Goal: Task Accomplishment & Management: Use online tool/utility

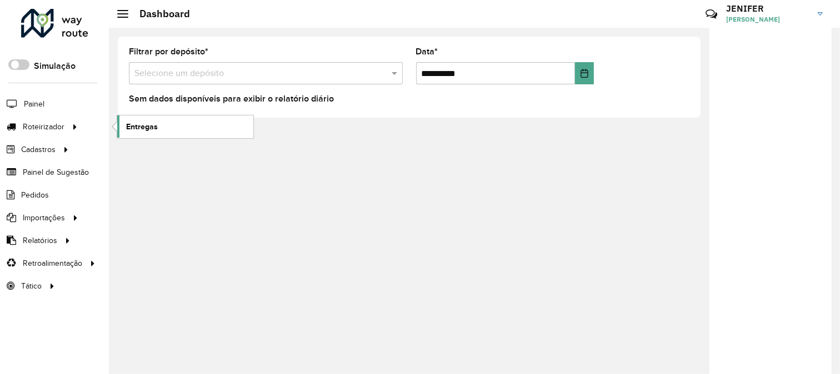
click at [154, 129] on span "Entregas" at bounding box center [142, 127] width 32 height 12
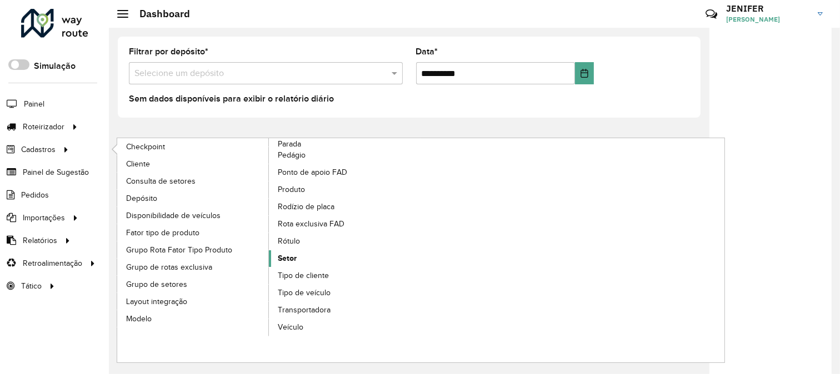
click at [290, 262] on span "Setor" at bounding box center [287, 259] width 19 height 12
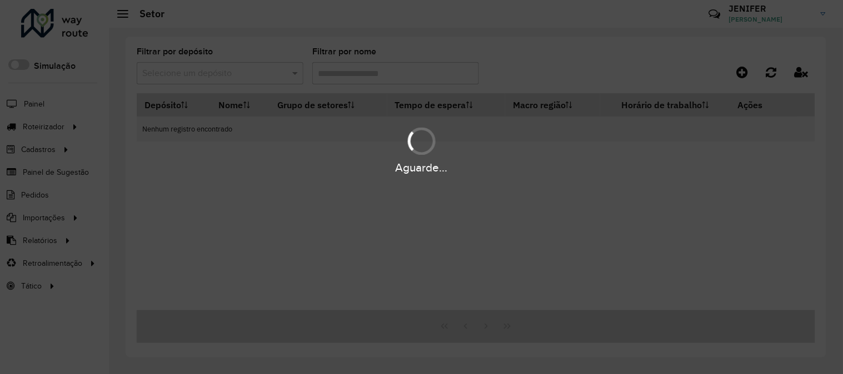
click at [189, 61] on div "Aguarde..." at bounding box center [421, 187] width 843 height 374
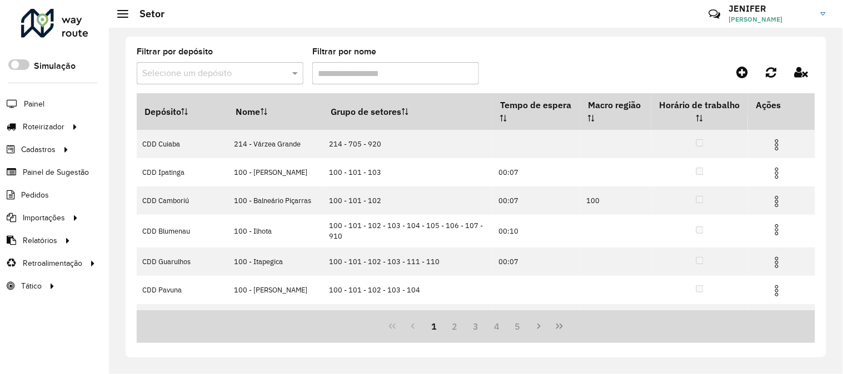
click at [226, 75] on input "text" at bounding box center [208, 73] width 133 height 13
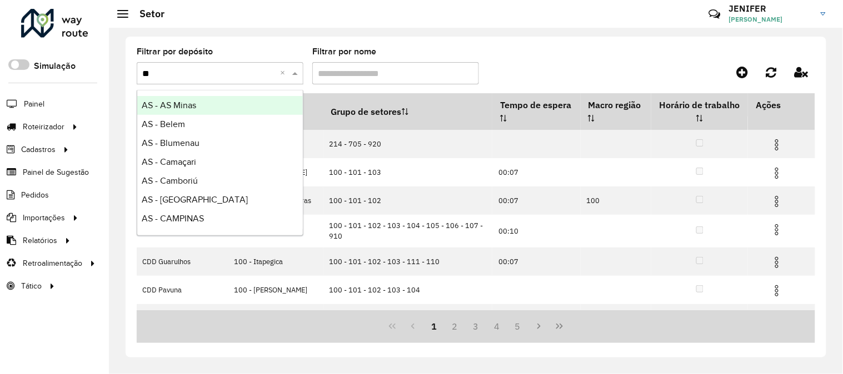
type input "***"
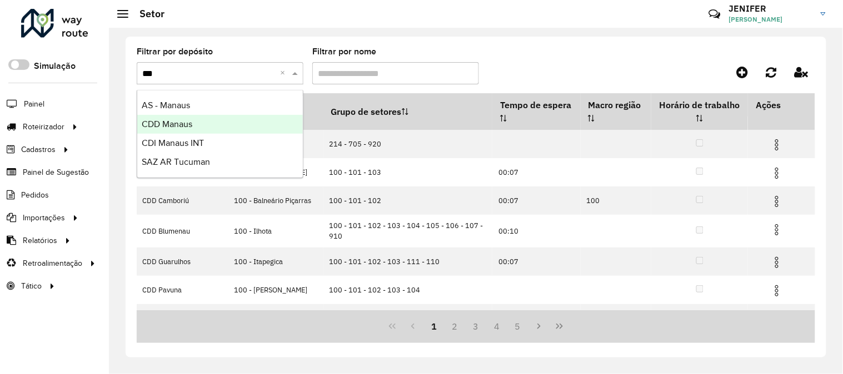
click at [192, 121] on span "CDD Manaus" at bounding box center [167, 123] width 51 height 9
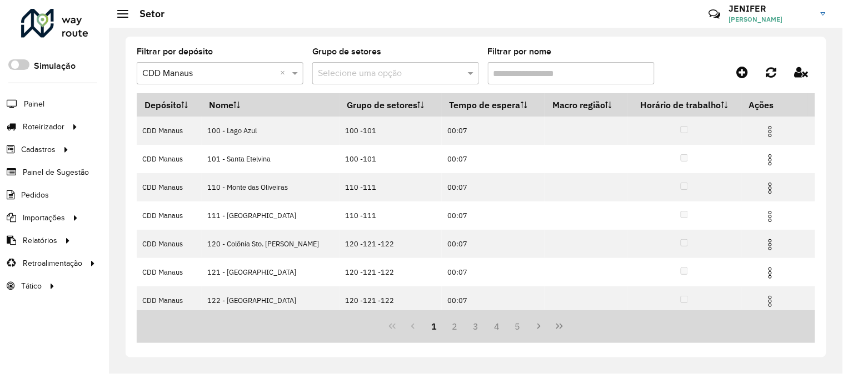
click at [553, 73] on input "Filtrar por nome" at bounding box center [571, 73] width 167 height 22
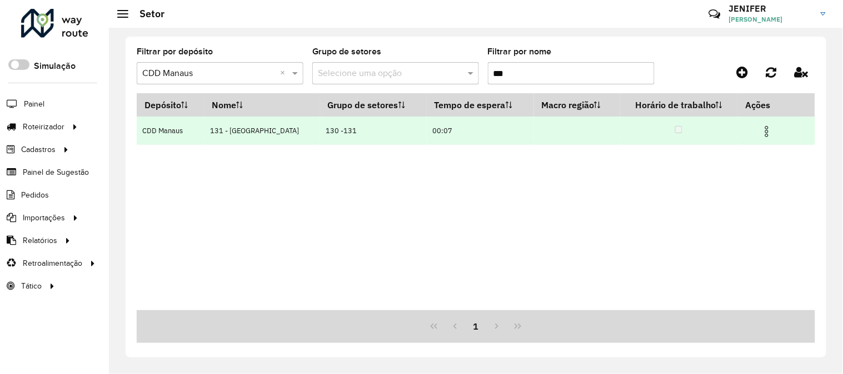
type input "***"
click at [762, 124] on span at bounding box center [766, 130] width 13 height 15
click at [764, 128] on img at bounding box center [766, 131] width 13 height 13
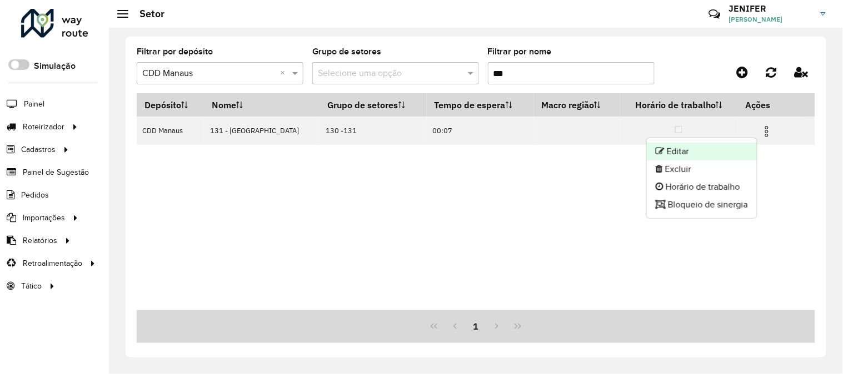
click at [687, 151] on li "Editar" at bounding box center [701, 152] width 110 height 18
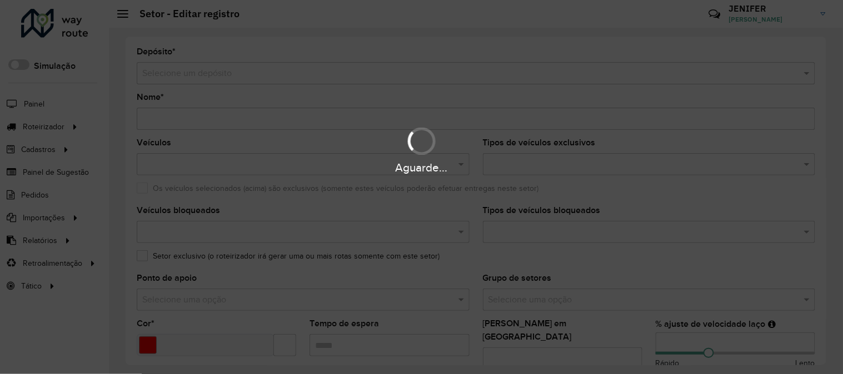
type input "**********"
type input "*******"
type input "*****"
type input "**"
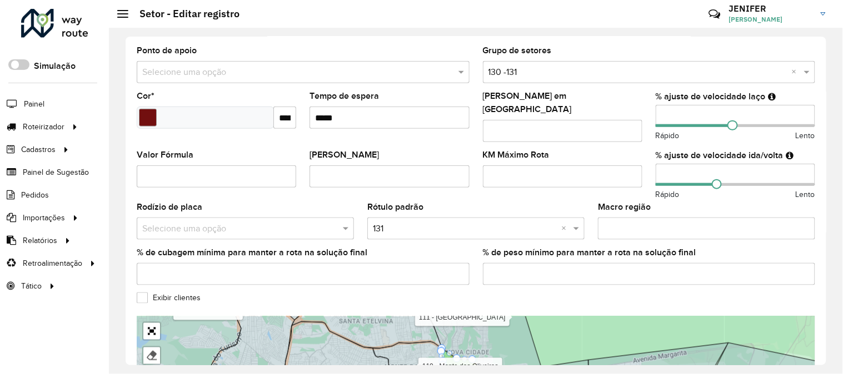
scroll to position [249, 0]
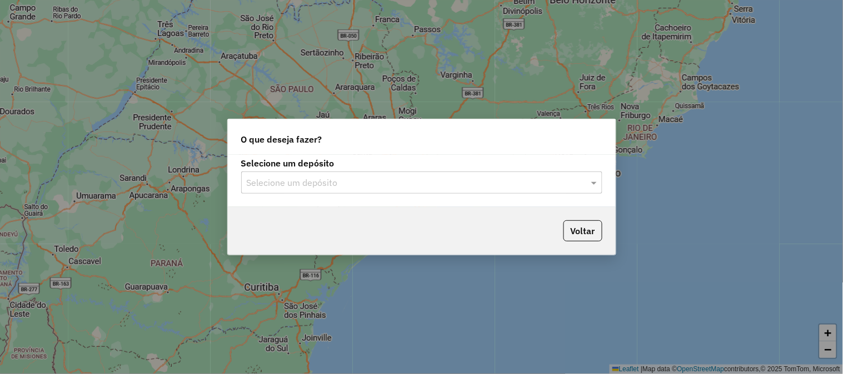
click at [374, 179] on input "text" at bounding box center [411, 183] width 328 height 13
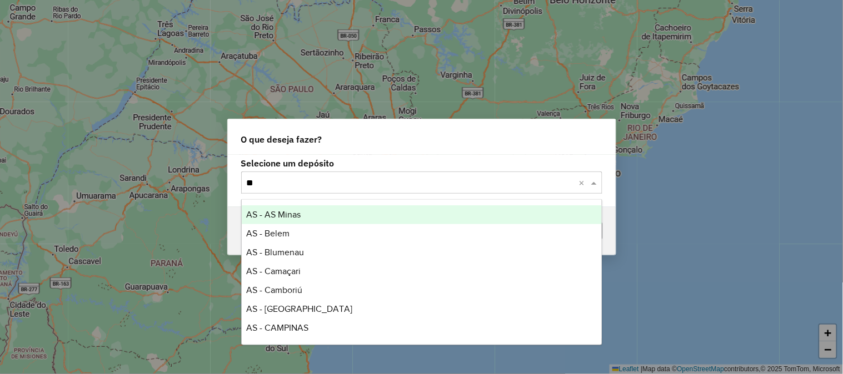
type input "***"
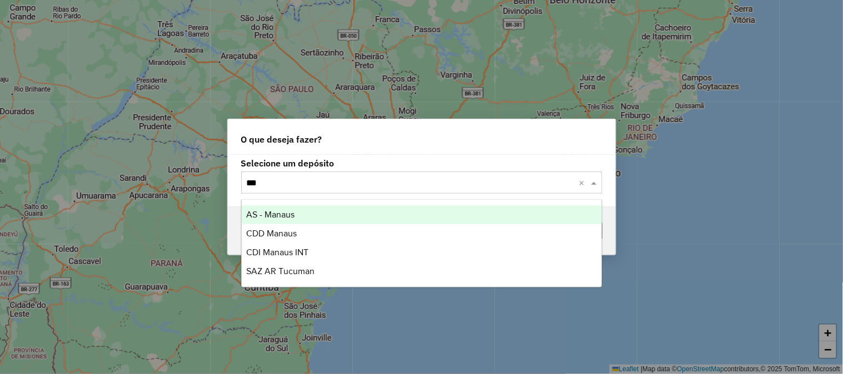
click at [288, 226] on div "CDD Manaus" at bounding box center [422, 233] width 360 height 19
click at [288, 226] on hb-app "Aguarde... Pop-up bloqueado! Seu navegador bloqueou automáticamente a abertura …" at bounding box center [421, 187] width 843 height 374
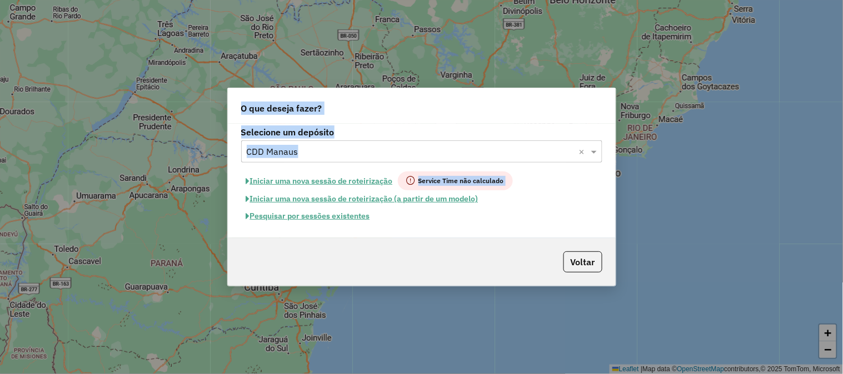
click at [332, 217] on button "Pesquisar por sessões existentes" at bounding box center [308, 216] width 134 height 17
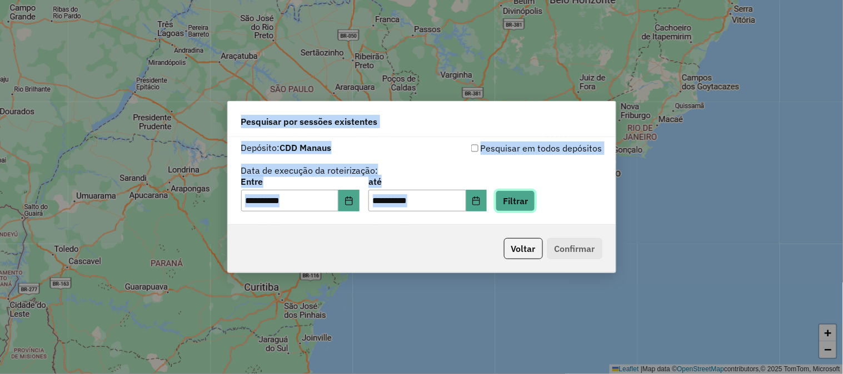
click at [535, 208] on button "Filtrar" at bounding box center [514, 201] width 39 height 21
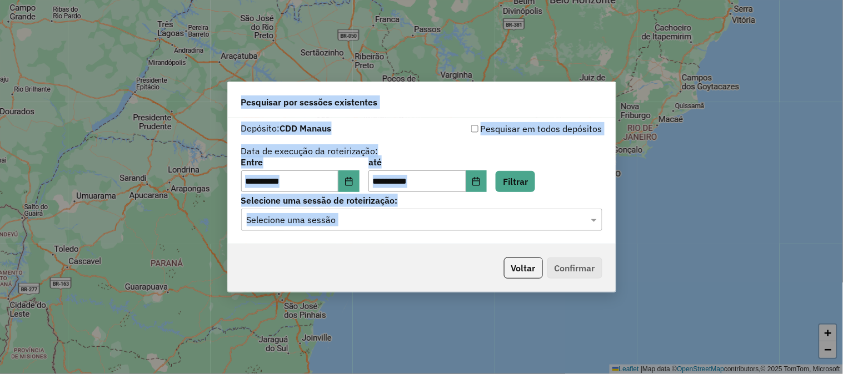
click at [395, 228] on div "Selecione uma sessão" at bounding box center [421, 220] width 361 height 22
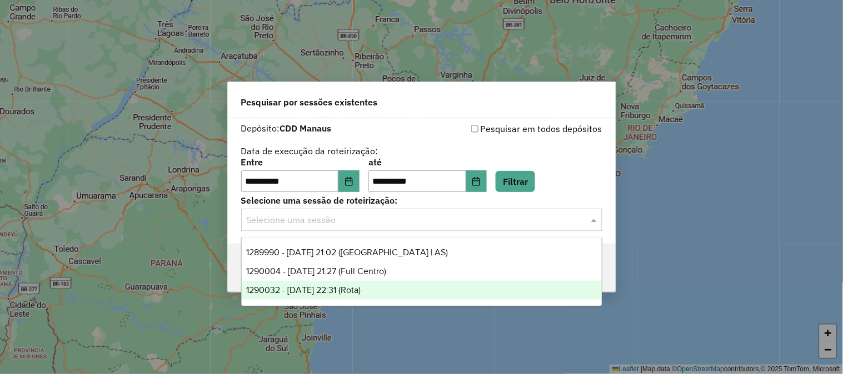
click at [360, 286] on span "1290032 - 07/10/2025 22:31 (Rota)" at bounding box center [303, 289] width 114 height 9
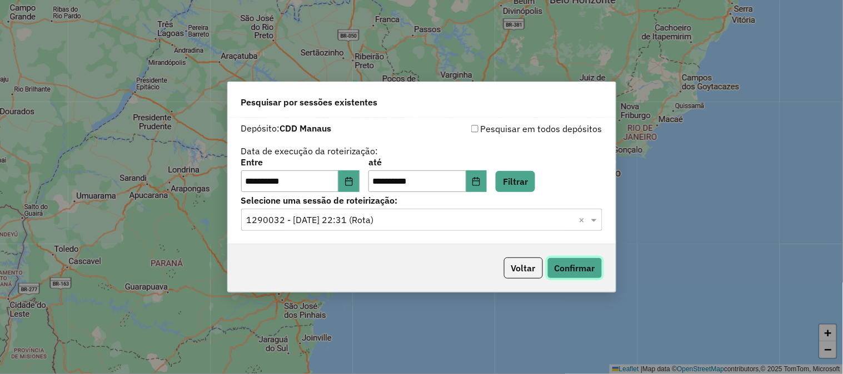
click at [564, 265] on button "Confirmar" at bounding box center [574, 268] width 55 height 21
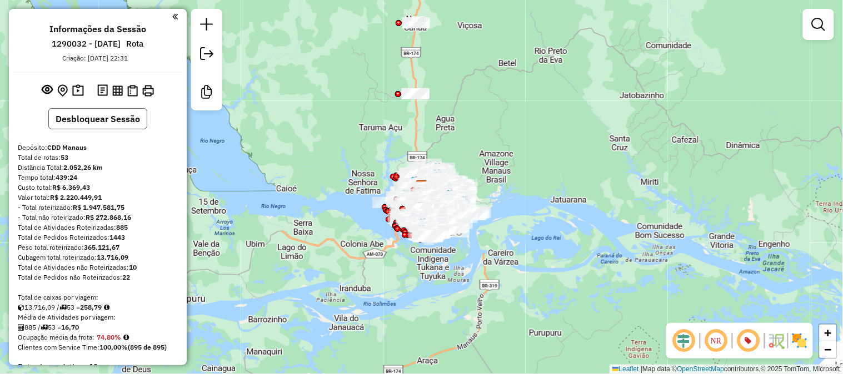
click at [100, 116] on button "Desbloquear Sessão" at bounding box center [97, 118] width 99 height 21
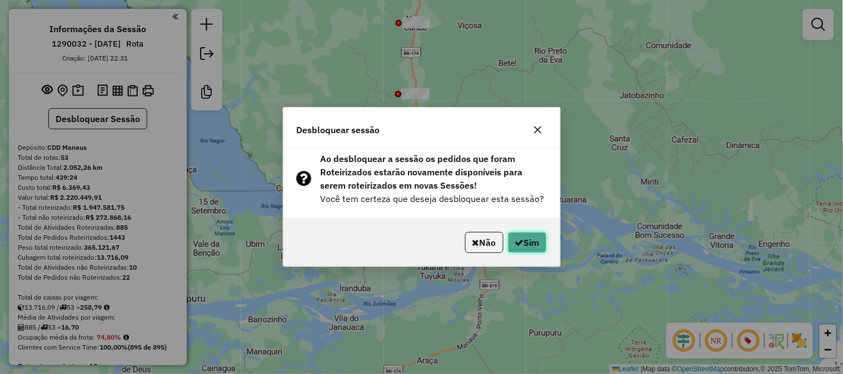
click at [539, 245] on button "Sim" at bounding box center [527, 242] width 39 height 21
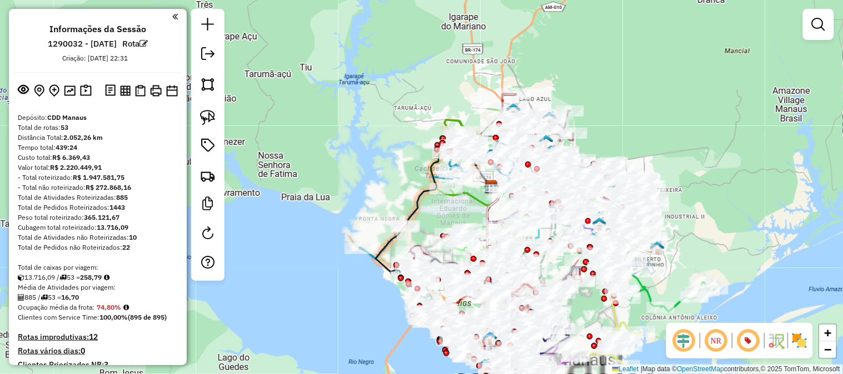
drag, startPoint x: 371, startPoint y: 159, endPoint x: 275, endPoint y: 67, distance: 132.4
click at [358, 141] on div "Janela de atendimento Grade de atendimento Capacidade Transportadoras Veículos …" at bounding box center [421, 187] width 843 height 374
click at [282, 73] on div "Janela de atendimento Grade de atendimento Capacidade Transportadoras Veículos …" at bounding box center [421, 187] width 843 height 374
click at [277, 69] on div "Janela de atendimento Grade de atendimento Capacidade Transportadoras Veículos …" at bounding box center [421, 187] width 843 height 374
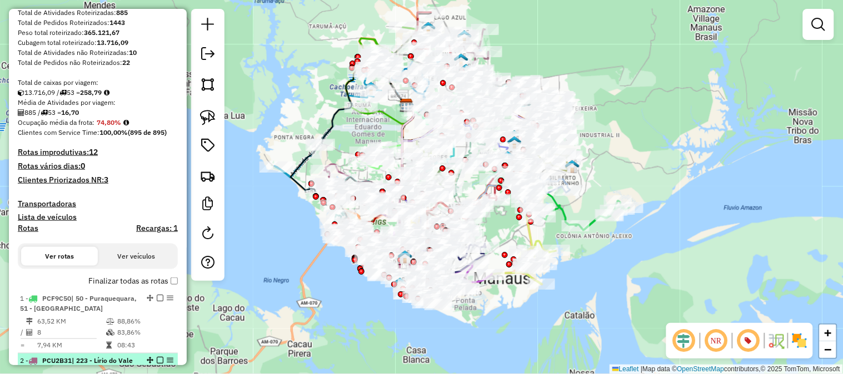
scroll to position [370, 0]
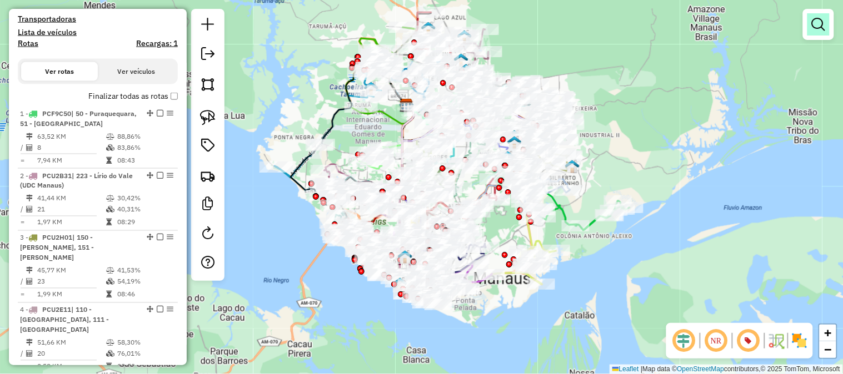
click at [824, 31] on link at bounding box center [818, 24] width 22 height 22
click at [0, 0] on link "Rotas" at bounding box center [0, 0] width 0 height 0
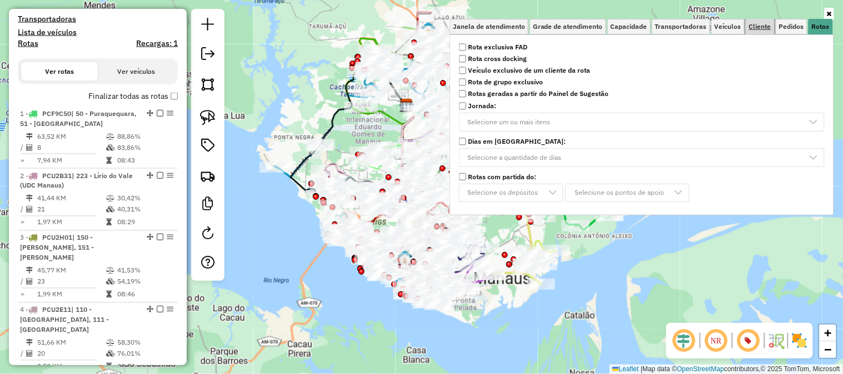
click at [754, 30] on span "Cliente" at bounding box center [760, 26] width 22 height 7
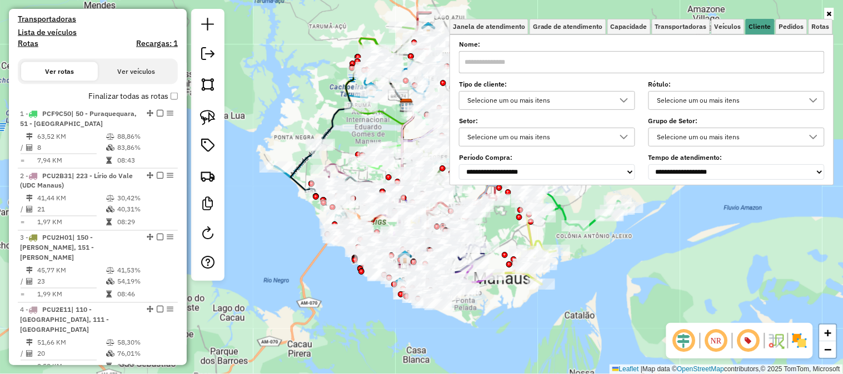
click at [539, 93] on div "Selecione um ou mais itens" at bounding box center [538, 101] width 149 height 18
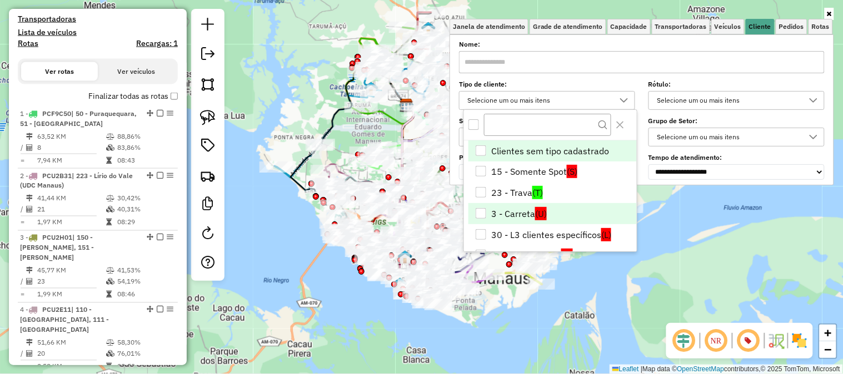
scroll to position [149, 0]
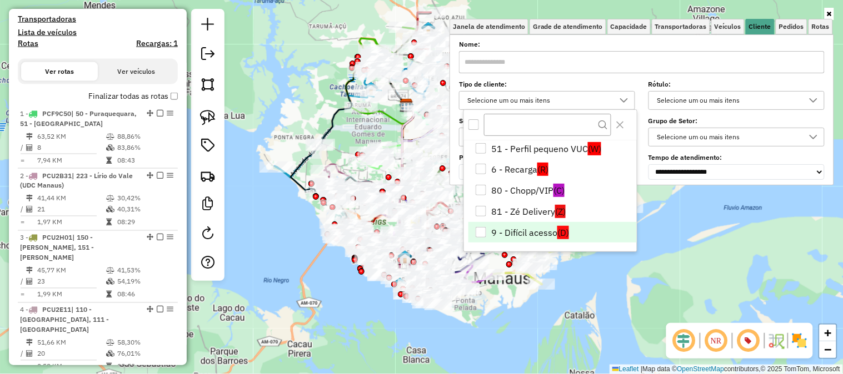
click at [517, 233] on li "9 - Difícil acesso (D)" at bounding box center [552, 232] width 168 height 21
click at [700, 225] on div "Janela de atendimento Grade de atendimento Capacidade Transportadoras Veículos …" at bounding box center [421, 187] width 843 height 374
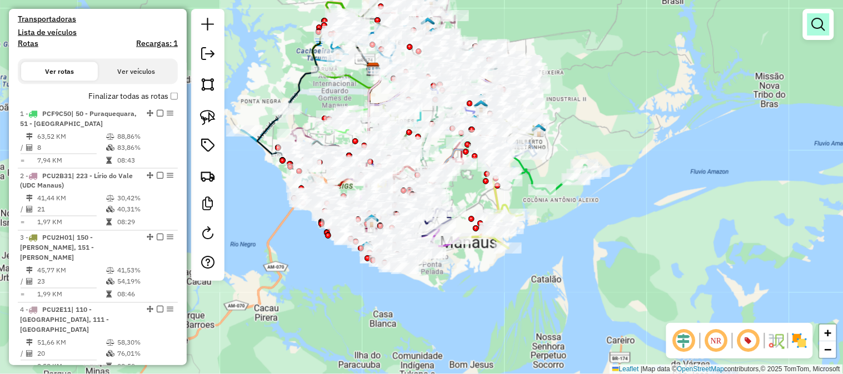
click at [829, 17] on link at bounding box center [818, 24] width 22 height 22
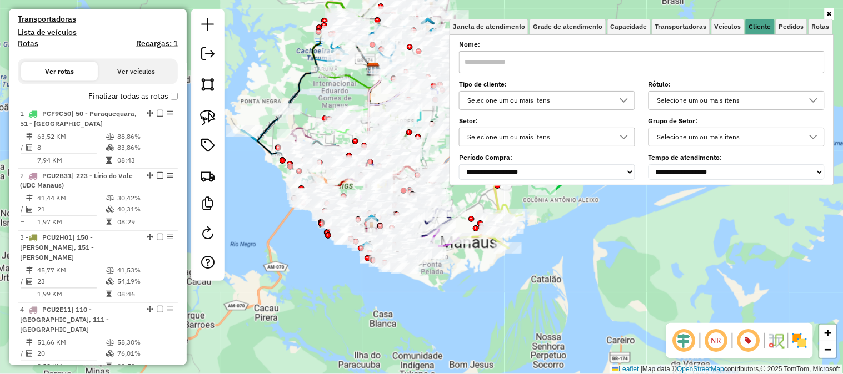
click at [529, 104] on div "Selecione um ou mais itens" at bounding box center [538, 101] width 149 height 18
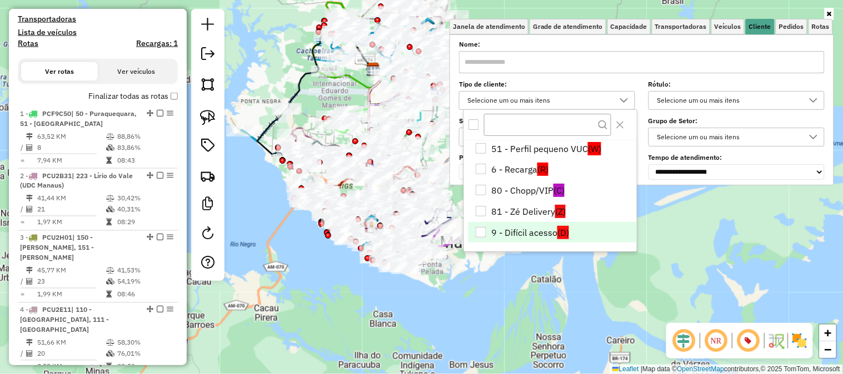
click at [525, 233] on li "9 - Difícil acesso (D)" at bounding box center [552, 232] width 168 height 21
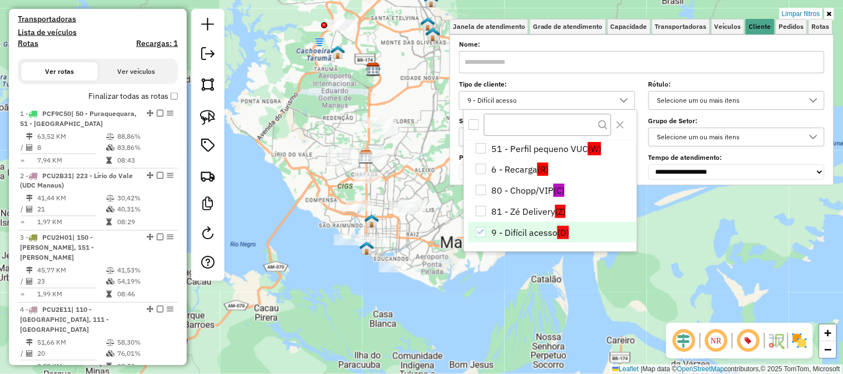
click at [700, 247] on div "Limpar filtros Janela de atendimento Grade de atendimento Capacidade Transporta…" at bounding box center [421, 187] width 843 height 374
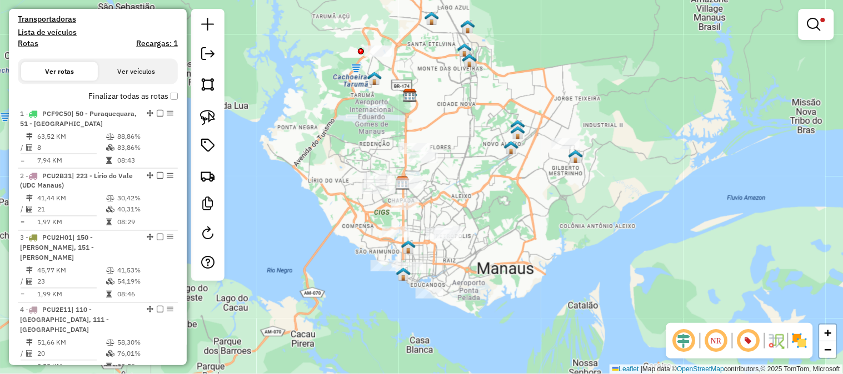
drag, startPoint x: 512, startPoint y: 168, endPoint x: 574, endPoint y: 200, distance: 70.5
click at [574, 200] on div "Limpar filtros Janela de atendimento Grade de atendimento Capacidade Transporta…" at bounding box center [421, 187] width 843 height 374
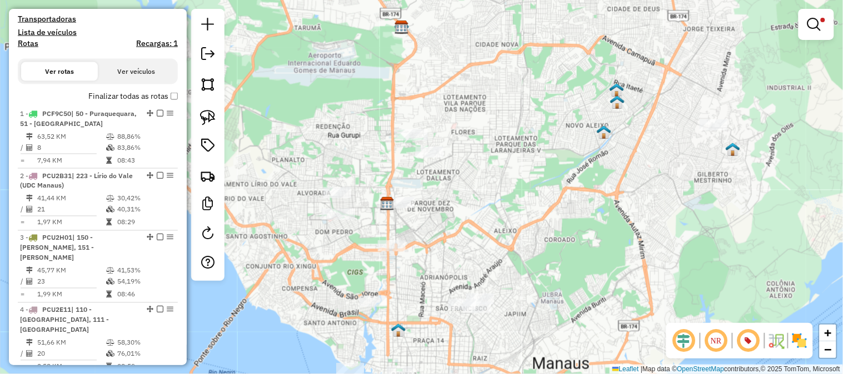
drag, startPoint x: 481, startPoint y: 152, endPoint x: 484, endPoint y: 142, distance: 10.4
click at [484, 142] on div "Limpar filtros Janela de atendimento Grade de atendimento Capacidade Transporta…" at bounding box center [421, 187] width 843 height 374
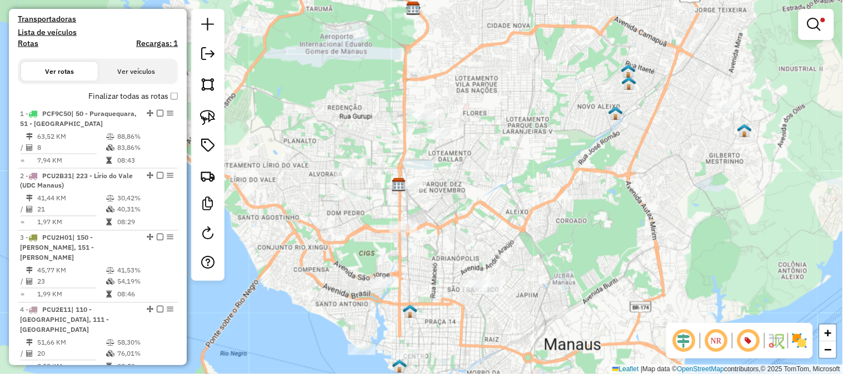
click at [481, 185] on div "Rota 53 - Placa VUL0001 73935045 - RICARDO XIMENES RAMO Limpar filtros Janela d…" at bounding box center [421, 187] width 843 height 374
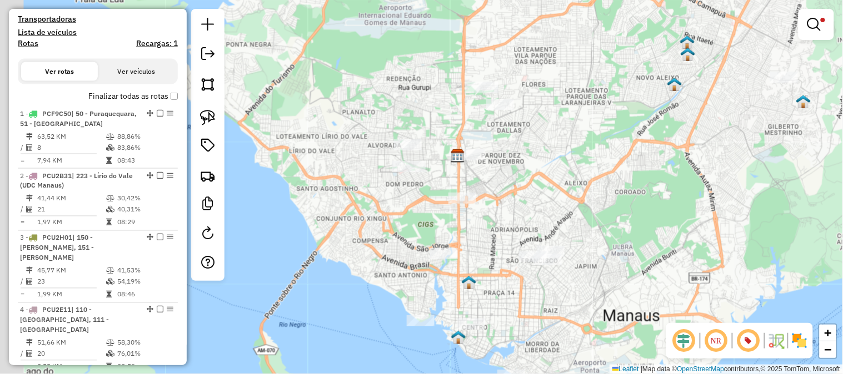
drag, startPoint x: 482, startPoint y: 185, endPoint x: 551, endPoint y: 152, distance: 76.3
click at [551, 152] on div "Limpar filtros Janela de atendimento Grade de atendimento Capacidade Transporta…" at bounding box center [421, 187] width 843 height 374
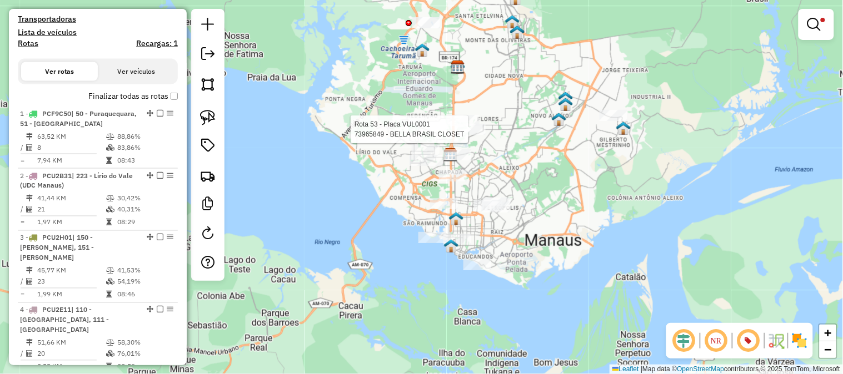
select select "**********"
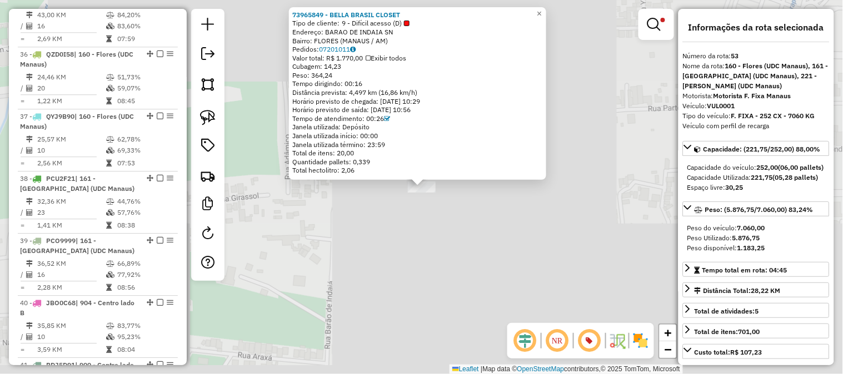
scroll to position [3979, 0]
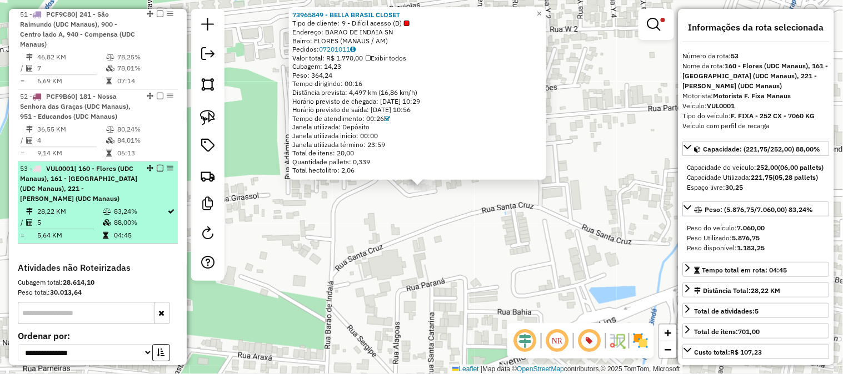
click at [130, 164] on div "53 - VUL0001 | 160 - Flores (UDC Manaus), 161 - Parque dez de Novembro (UDC Man…" at bounding box center [79, 184] width 118 height 40
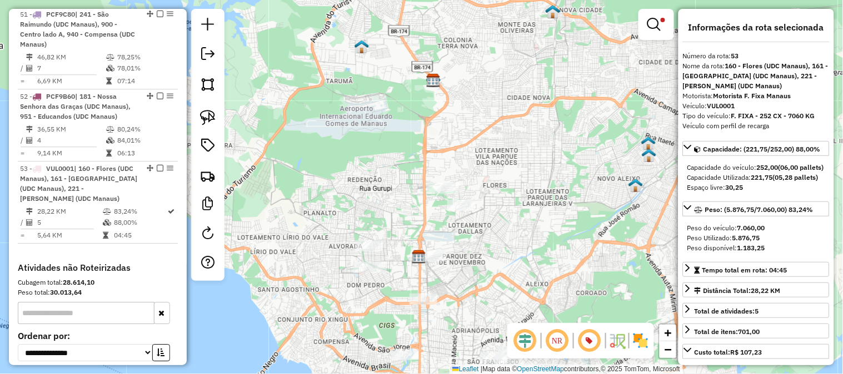
drag, startPoint x: 502, startPoint y: 164, endPoint x: 531, endPoint y: 112, distance: 59.2
click at [526, 119] on div "Limpar filtros Janela de atendimento Grade de atendimento Capacidade Transporta…" at bounding box center [421, 187] width 843 height 374
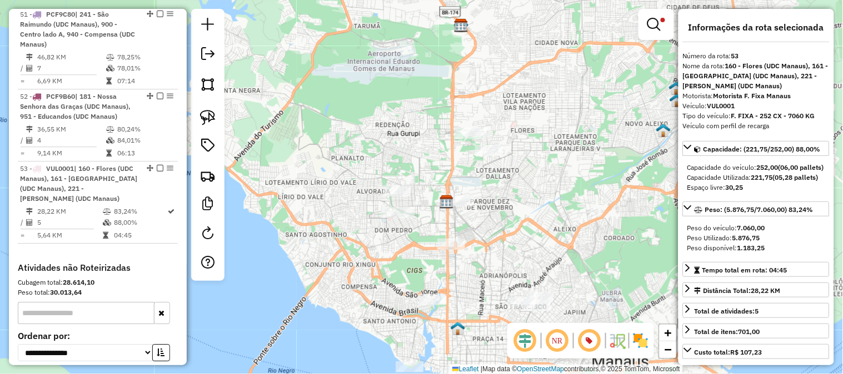
drag, startPoint x: 575, startPoint y: 166, endPoint x: 534, endPoint y: 87, distance: 88.9
click at [539, 97] on div "Limpar filtros Janela de atendimento Grade de atendimento Capacidade Transporta…" at bounding box center [421, 187] width 843 height 374
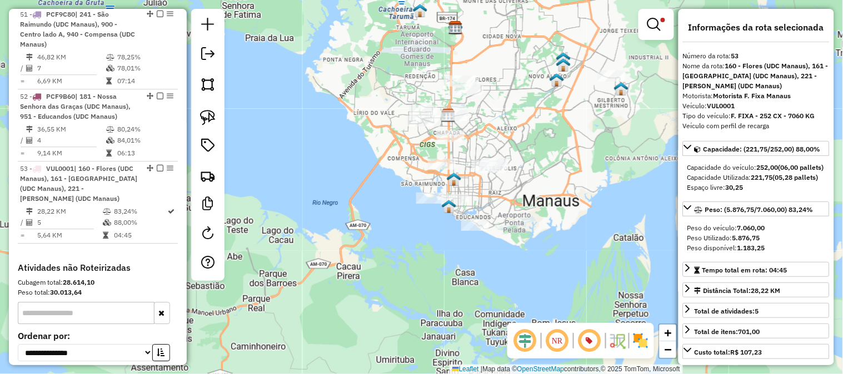
drag, startPoint x: 547, startPoint y: 92, endPoint x: 518, endPoint y: 113, distance: 36.5
click at [518, 113] on div "Limpar filtros Janela de atendimento Grade de atendimento Capacidade Transporta…" at bounding box center [421, 187] width 843 height 374
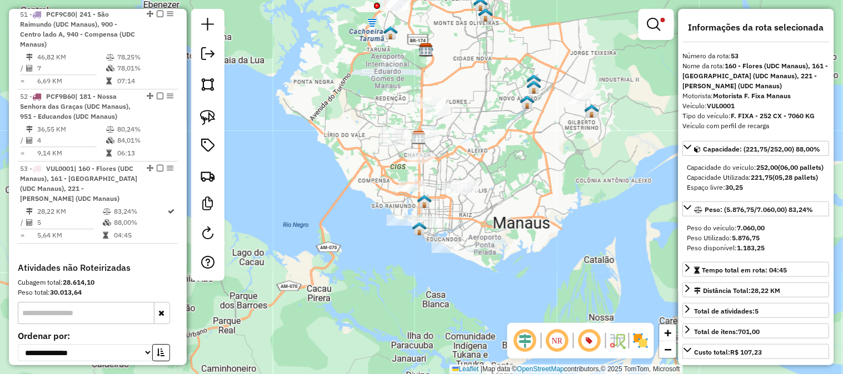
drag, startPoint x: 480, startPoint y: 161, endPoint x: 513, endPoint y: 159, distance: 32.8
click at [513, 159] on div "Limpar filtros Janela de atendimento Grade de atendimento Capacidade Transporta…" at bounding box center [421, 187] width 843 height 374
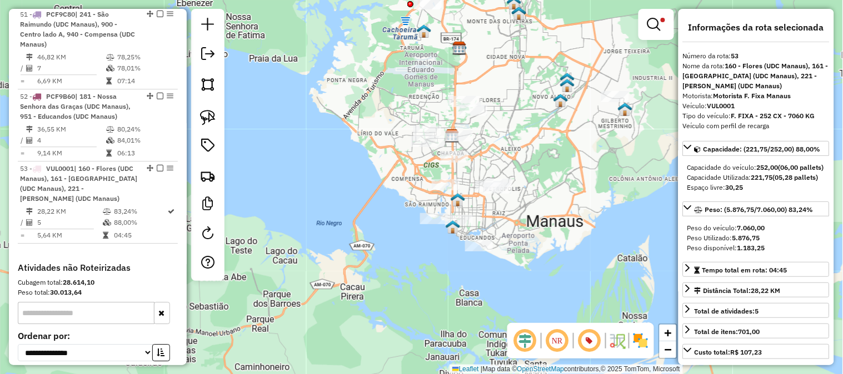
click at [650, 16] on link at bounding box center [656, 24] width 27 height 22
click at [0, 0] on link "Limpar filtros" at bounding box center [0, 0] width 0 height 0
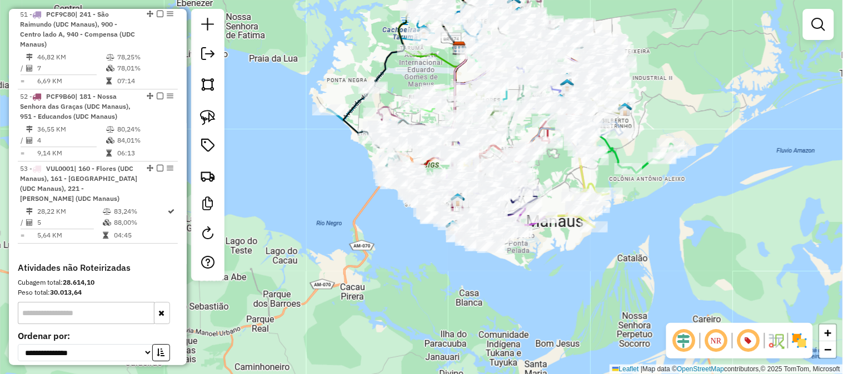
click at [650, 16] on div "Janela de atendimento Grade de atendimento Capacidade Transportadoras Veículos …" at bounding box center [421, 187] width 843 height 374
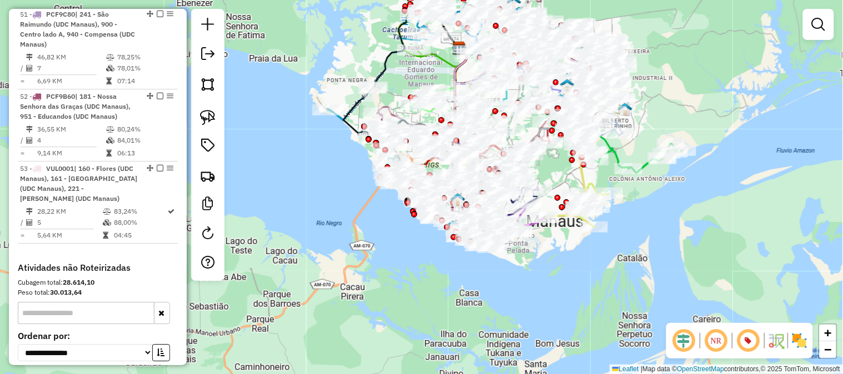
drag, startPoint x: 665, startPoint y: 90, endPoint x: 698, endPoint y: 157, distance: 74.8
click at [674, 101] on div "Janela de atendimento Grade de atendimento Capacidade Transportadoras Veículos …" at bounding box center [421, 187] width 843 height 374
click at [708, 157] on div "Janela de atendimento Grade de atendimento Capacidade Transportadoras Veículos …" at bounding box center [421, 187] width 843 height 374
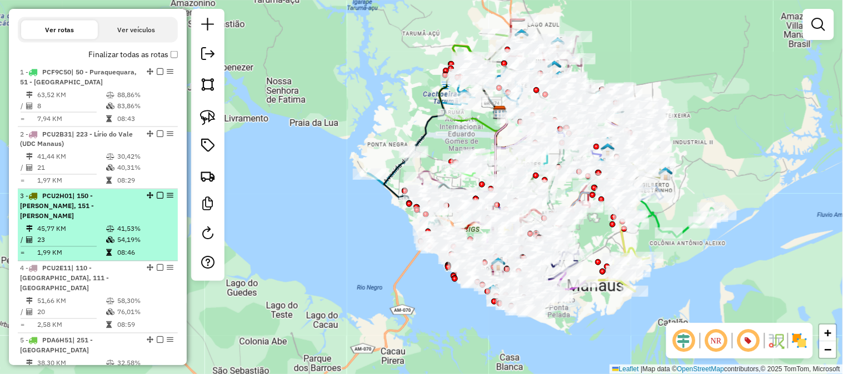
scroll to position [535, 0]
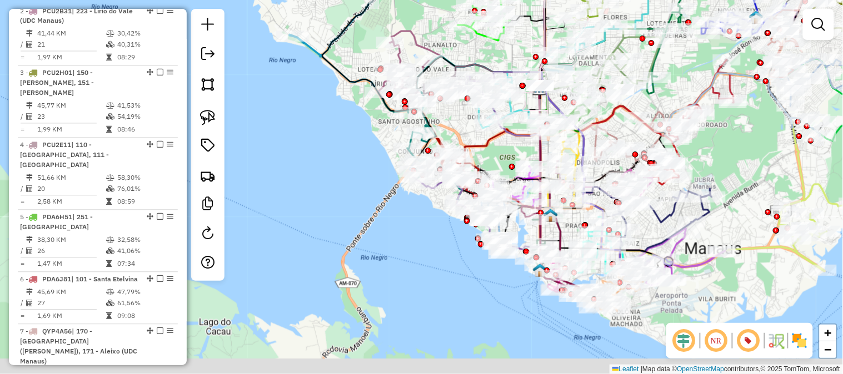
drag, startPoint x: 497, startPoint y: 226, endPoint x: 478, endPoint y: 137, distance: 90.8
click at [478, 137] on icon at bounding box center [515, 45] width 105 height 266
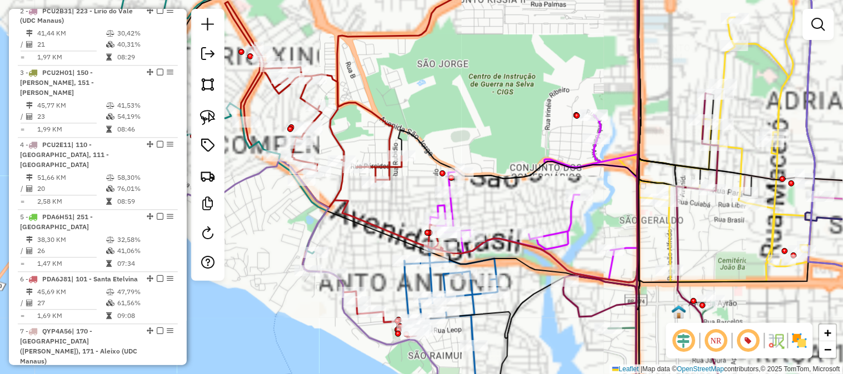
drag, startPoint x: 519, startPoint y: 167, endPoint x: 517, endPoint y: 145, distance: 22.3
click at [517, 145] on div "Rota 46 - Placa RZH4I71 73970016 - N K DE MORAES OLIVEI Rota 46 - Placa RZH4I71…" at bounding box center [421, 187] width 843 height 374
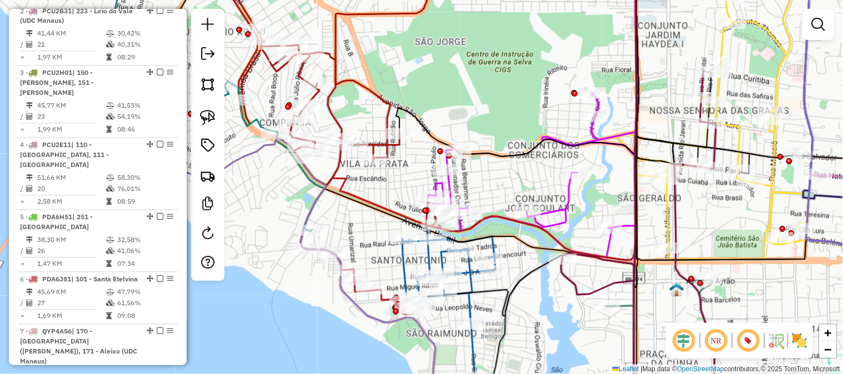
click at [448, 187] on icon at bounding box center [532, 175] width 208 height 165
select select "**********"
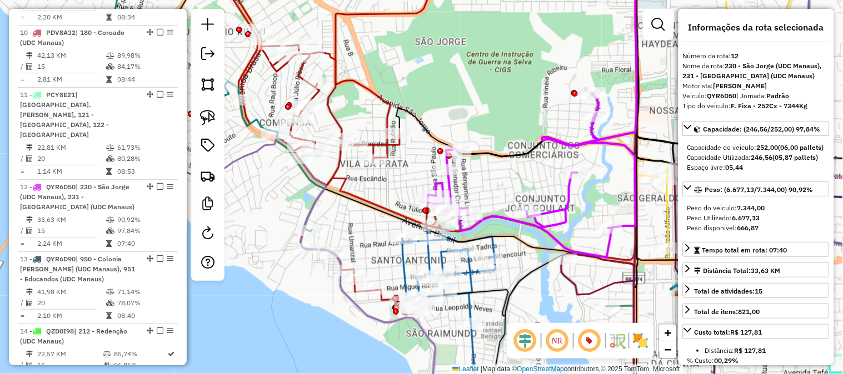
scroll to position [1180, 0]
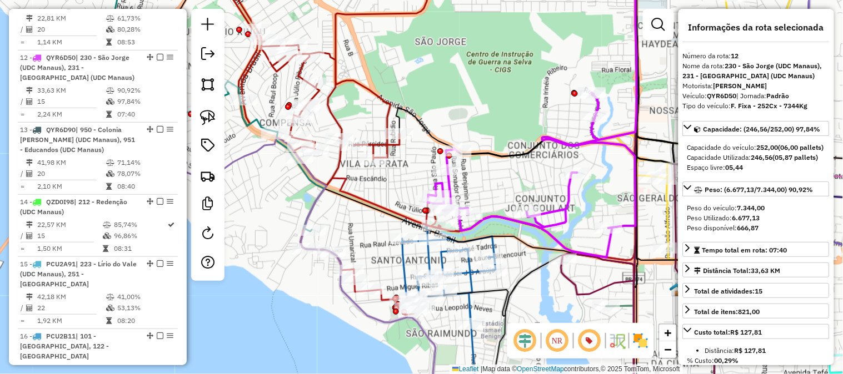
click at [511, 178] on div "Janela de atendimento Grade de atendimento Capacidade Transportadoras Veículos …" at bounding box center [421, 187] width 843 height 374
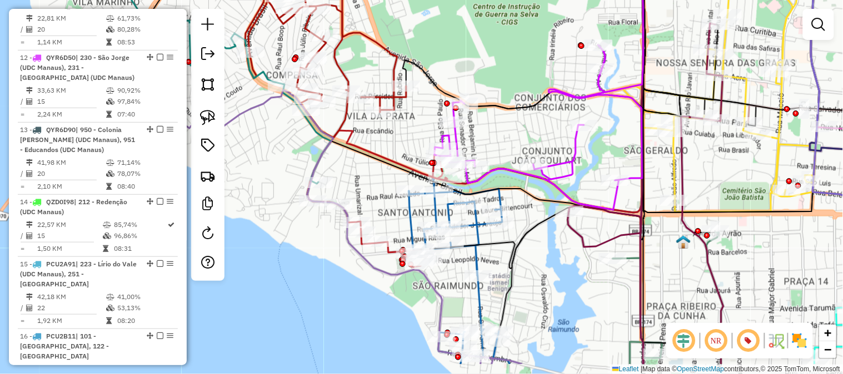
drag, startPoint x: 518, startPoint y: 131, endPoint x: 525, endPoint y: 114, distance: 18.2
click at [519, 124] on div "Janela de atendimento Grade de atendimento Capacidade Transportadoras Veículos …" at bounding box center [421, 187] width 843 height 374
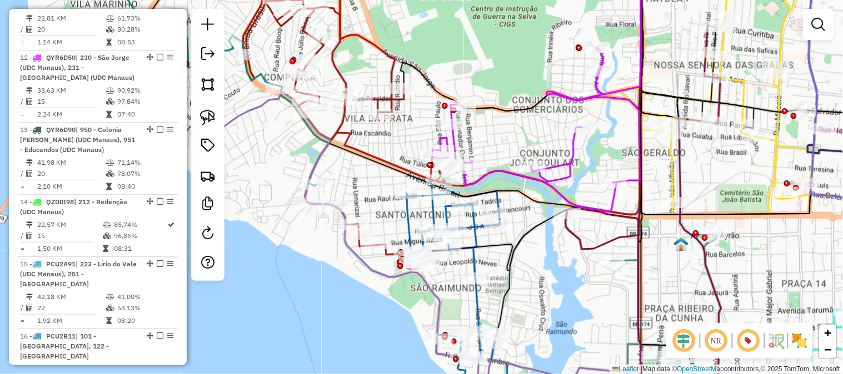
click at [569, 154] on icon at bounding box center [536, 129] width 208 height 165
select select "**********"
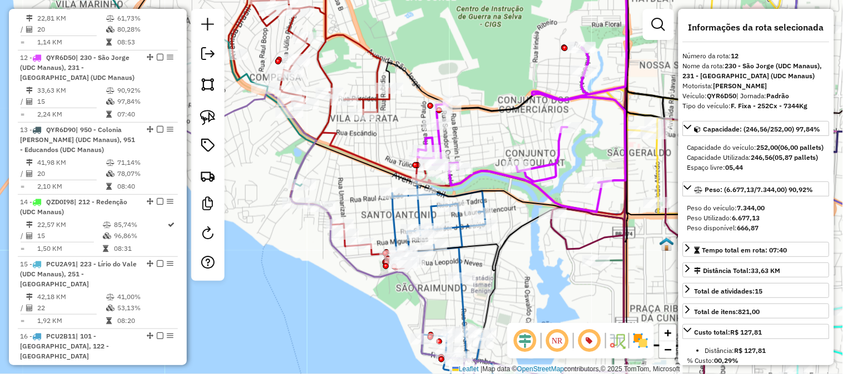
drag, startPoint x: 549, startPoint y: 112, endPoint x: 517, endPoint y: 108, distance: 32.4
click at [517, 108] on div "Janela de atendimento Grade de atendimento Capacidade Transportadoras Veículos …" at bounding box center [421, 187] width 843 height 374
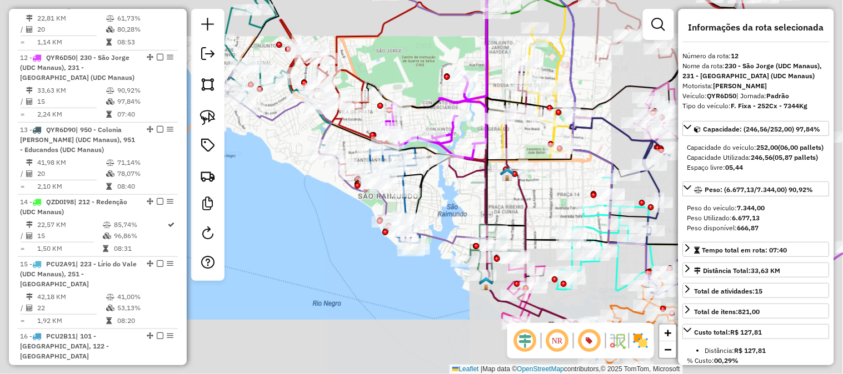
click at [410, 71] on div "Rota 12 - Placa QYR6D50 73980207 - RAFAELA L. KLEIN E C Janela de atendimento G…" at bounding box center [421, 187] width 843 height 374
drag, startPoint x: 410, startPoint y: 71, endPoint x: 480, endPoint y: 156, distance: 110.4
click at [452, 126] on div "Rota 12 - Placa QYR6D50 73980207 - RAFAELA L. KLEIN E C Janela de atendimento G…" at bounding box center [421, 187] width 843 height 374
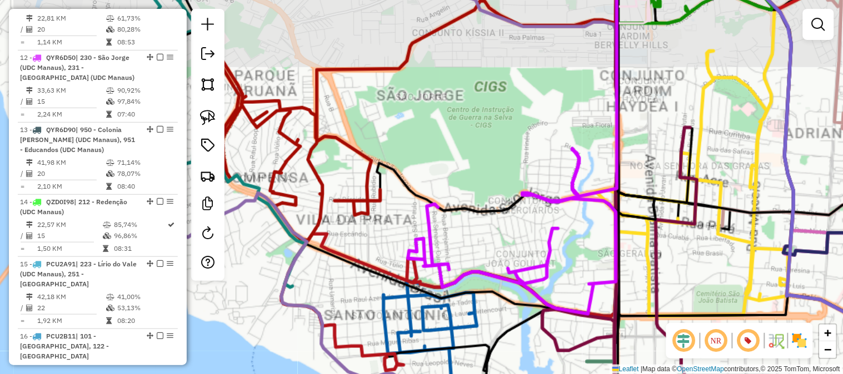
drag, startPoint x: 480, startPoint y: 156, endPoint x: 493, endPoint y: 168, distance: 17.3
click at [493, 168] on div "Janela de atendimento Grade de atendimento Capacidade Transportadoras Veículos …" at bounding box center [421, 187] width 843 height 374
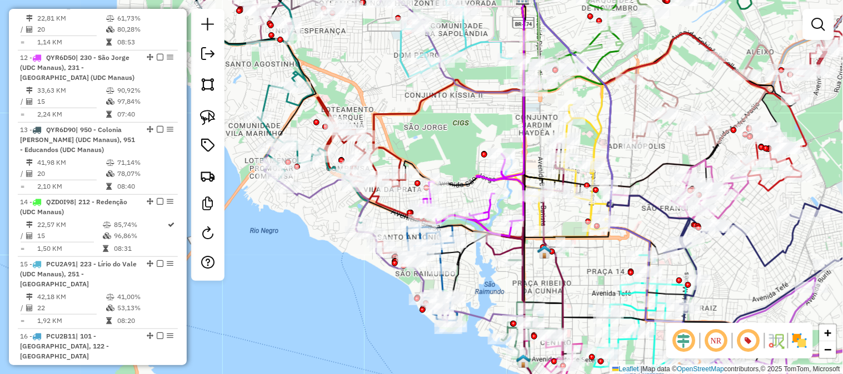
drag, startPoint x: 418, startPoint y: 129, endPoint x: 497, endPoint y: 140, distance: 79.6
click at [497, 140] on div "Janela de atendimento Grade de atendimento Capacidade Transportadoras Veículos …" at bounding box center [421, 187] width 843 height 374
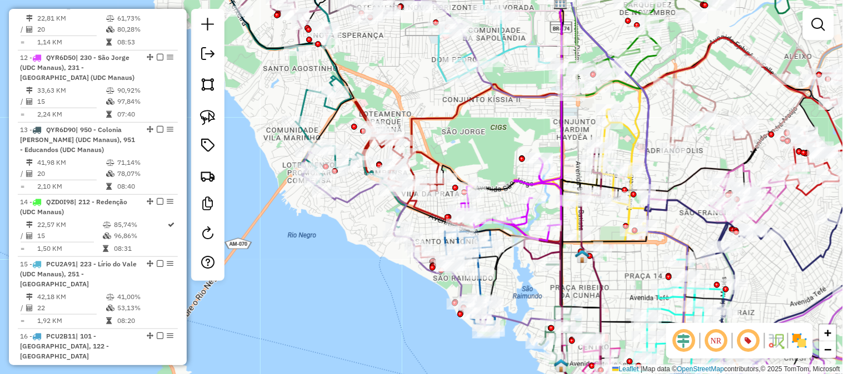
click at [408, 119] on icon at bounding box center [484, 72] width 155 height 218
select select "**********"
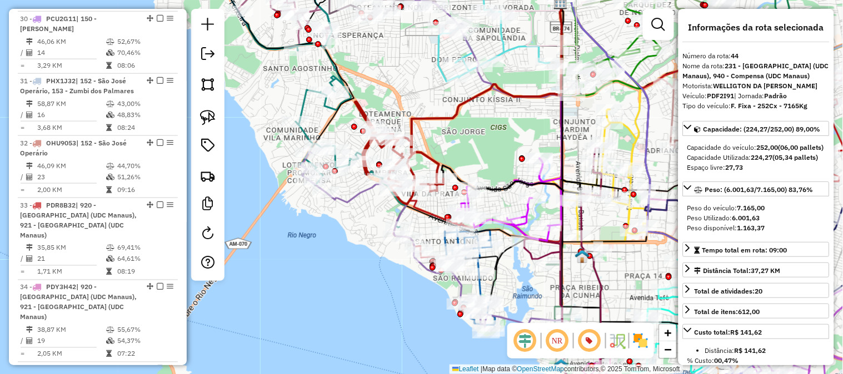
scroll to position [3330, 0]
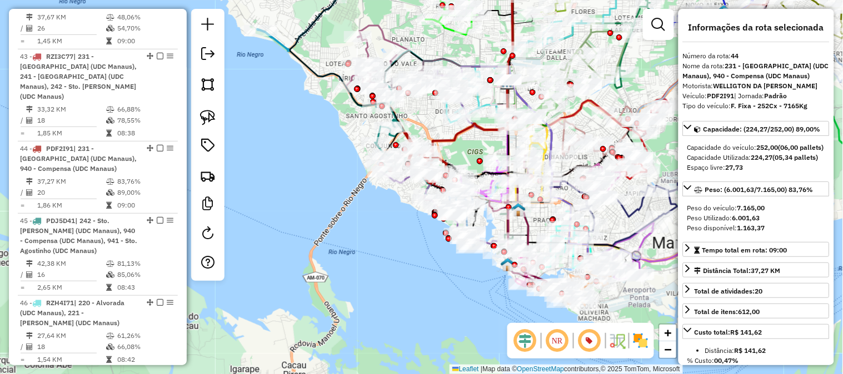
click at [433, 119] on div "Janela de atendimento Grade de atendimento Capacidade Transportadoras Veículos …" at bounding box center [421, 187] width 843 height 374
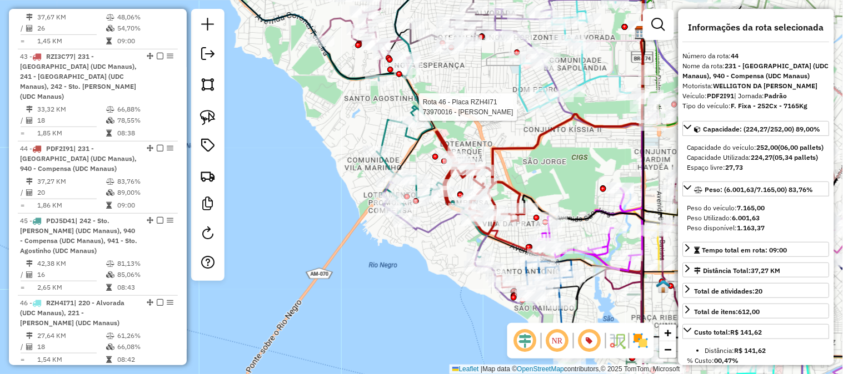
click at [382, 130] on icon at bounding box center [432, 166] width 111 height 184
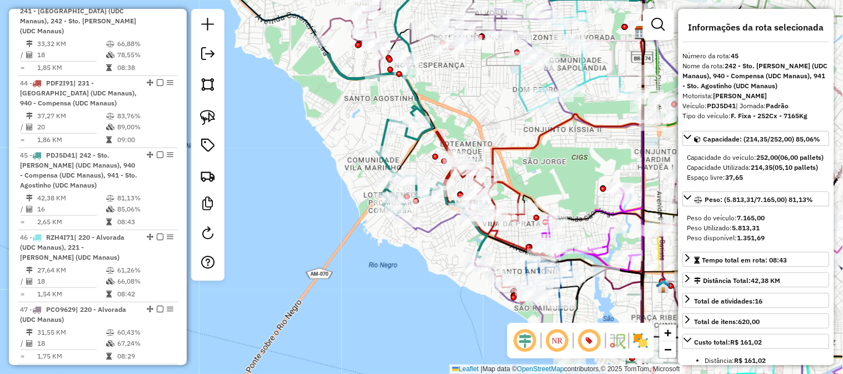
scroll to position [3402, 0]
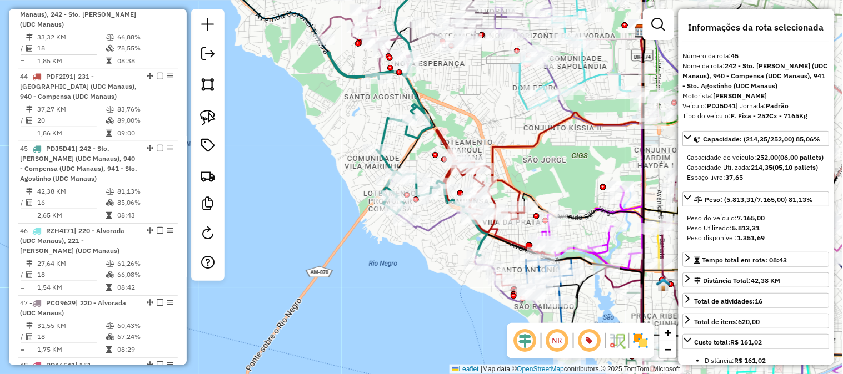
drag, startPoint x: 475, startPoint y: 132, endPoint x: 463, endPoint y: 110, distance: 24.9
click at [465, 113] on div "Janela de atendimento Grade de atendimento Capacidade Transportadoras Veículos …" at bounding box center [421, 187] width 843 height 374
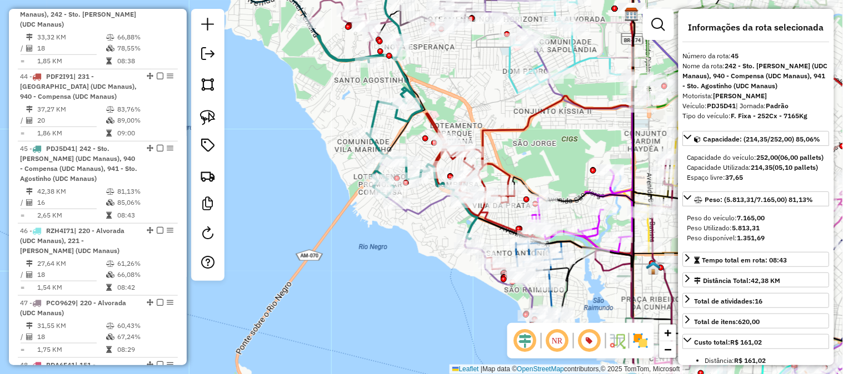
click at [430, 201] on icon at bounding box center [502, 167] width 261 height 352
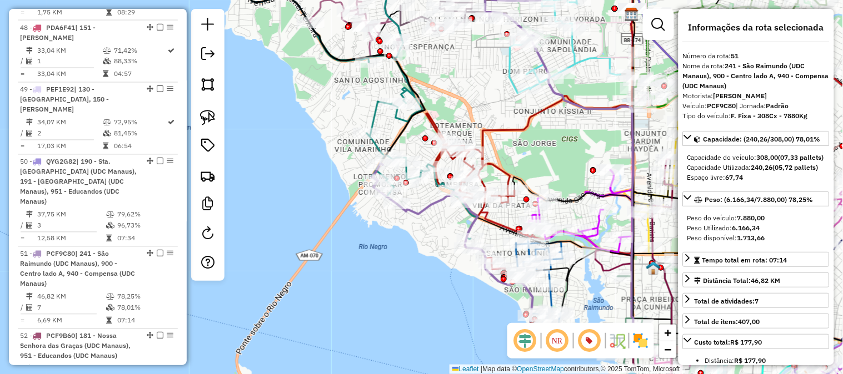
scroll to position [3825, 0]
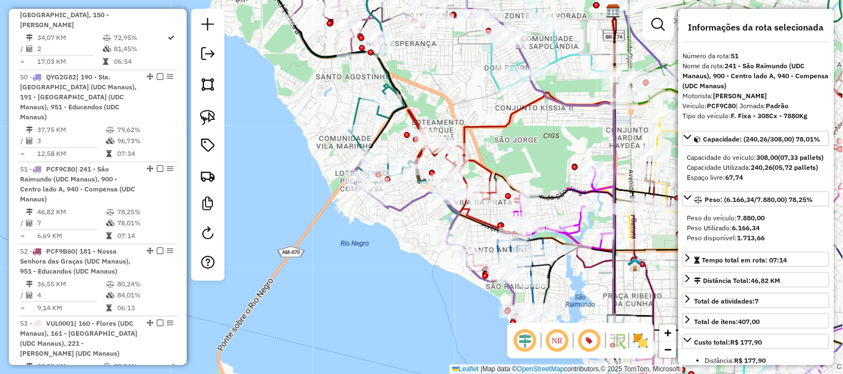
drag, startPoint x: 485, startPoint y: 111, endPoint x: 448, endPoint y: 104, distance: 37.9
click at [448, 104] on div "Janela de atendimento Grade de atendimento Capacidade Transportadoras Veículos …" at bounding box center [421, 187] width 843 height 374
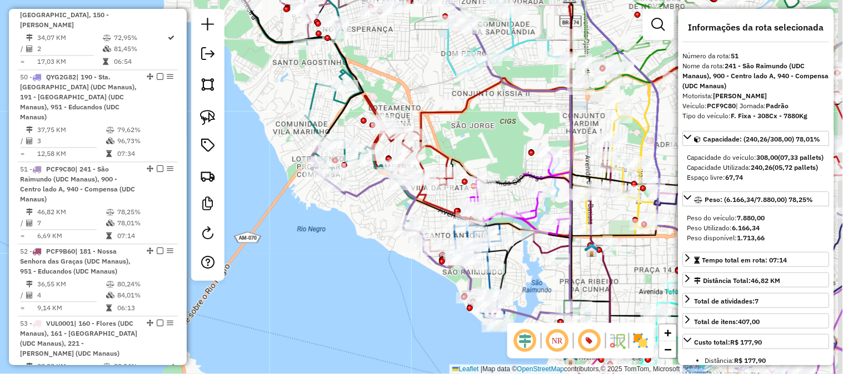
drag, startPoint x: 484, startPoint y: 140, endPoint x: 458, endPoint y: 110, distance: 39.4
click at [477, 131] on div "Janela de atendimento Grade de atendimento Capacidade Transportadoras Veículos …" at bounding box center [421, 187] width 843 height 374
click at [474, 128] on div "Janela de atendimento Grade de atendimento Capacidade Transportadoras Veículos …" at bounding box center [421, 187] width 843 height 374
click at [464, 115] on div "Janela de atendimento Grade de atendimento Capacidade Transportadoras Veículos …" at bounding box center [421, 187] width 843 height 374
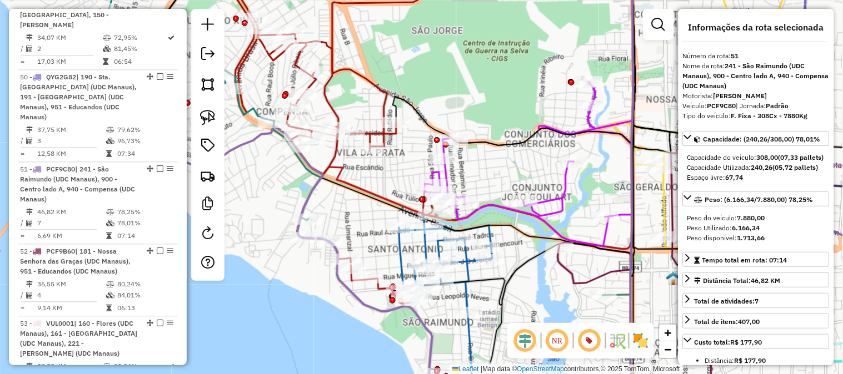
click at [564, 191] on icon at bounding box center [528, 164] width 208 height 165
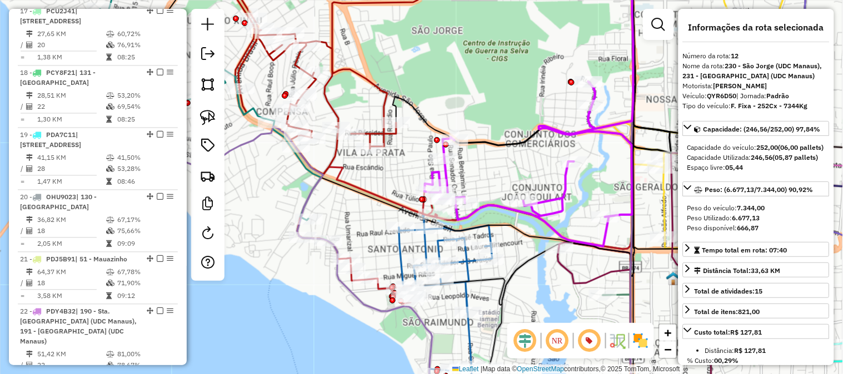
scroll to position [1180, 0]
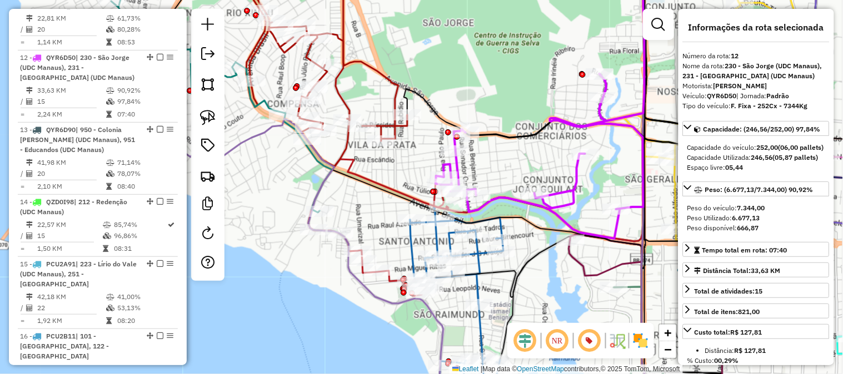
drag, startPoint x: 498, startPoint y: 167, endPoint x: 512, endPoint y: 153, distance: 19.6
click at [512, 153] on div "Janela de atendimento Grade de atendimento Capacidade Transportadoras Veículos …" at bounding box center [421, 187] width 843 height 374
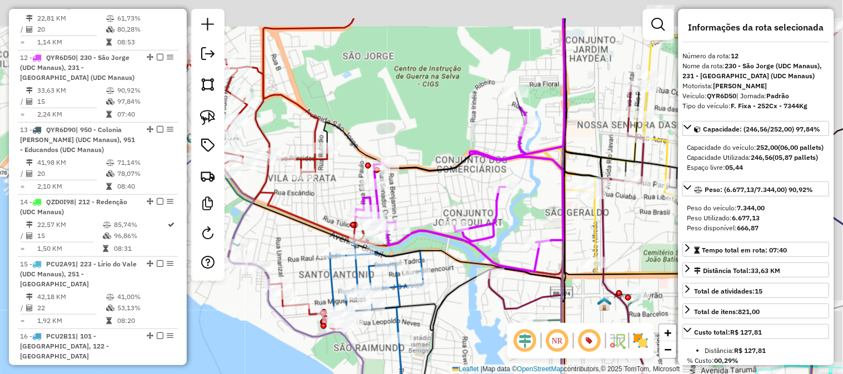
drag, startPoint x: 532, startPoint y: 78, endPoint x: 420, endPoint y: 146, distance: 130.9
click at [423, 146] on div "Janela de atendimento Grade de atendimento Capacidade Transportadoras Veículos …" at bounding box center [421, 187] width 843 height 374
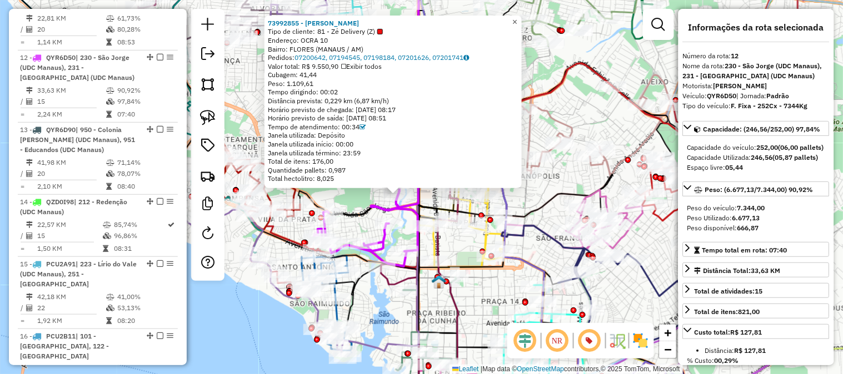
click at [517, 21] on span "×" at bounding box center [514, 21] width 5 height 9
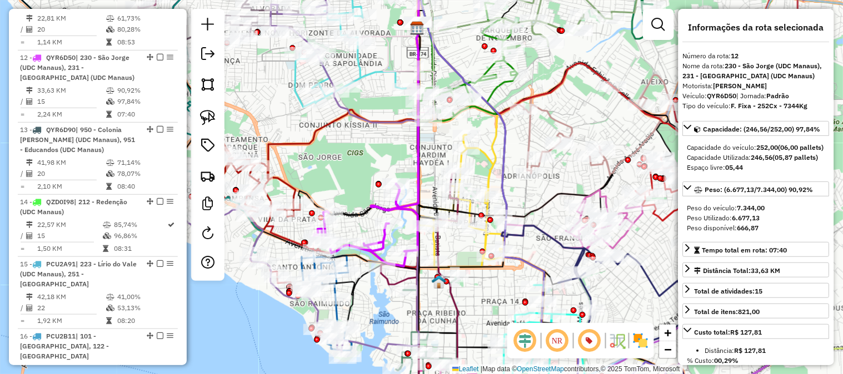
click at [365, 174] on div "Janela de atendimento Grade de atendimento Capacidade Transportadoras Veículos …" at bounding box center [421, 187] width 843 height 374
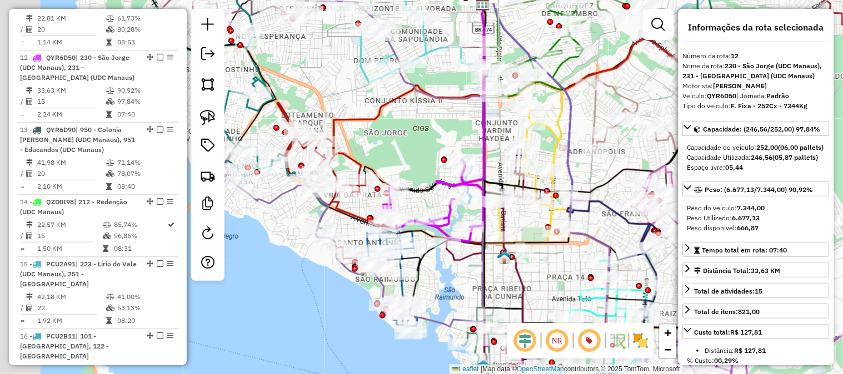
drag, startPoint x: 433, startPoint y: 148, endPoint x: 428, endPoint y: 156, distance: 9.7
click at [438, 146] on div "Janela de atendimento Grade de atendimento Capacidade Transportadoras Veículos …" at bounding box center [421, 187] width 843 height 374
click at [442, 144] on div "Janela de atendimento Grade de atendimento Capacidade Transportadoras Veículos …" at bounding box center [421, 187] width 843 height 374
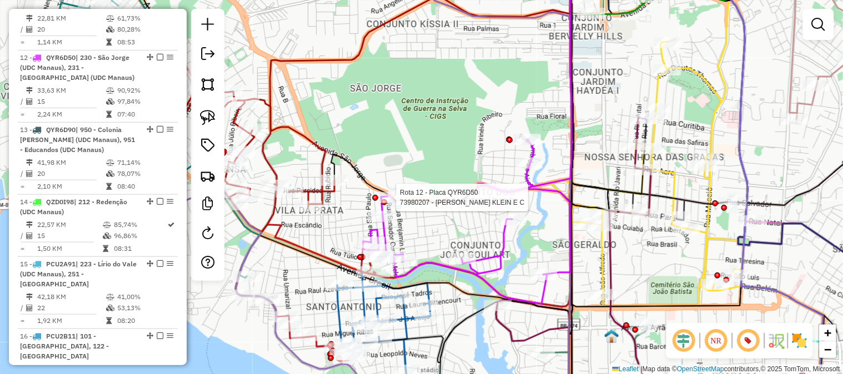
click at [415, 189] on div "Rota 12 - Placa QYR6D50 73980207 - RAFAELA L. KLEIN E C Janela de atendimento G…" at bounding box center [421, 187] width 843 height 374
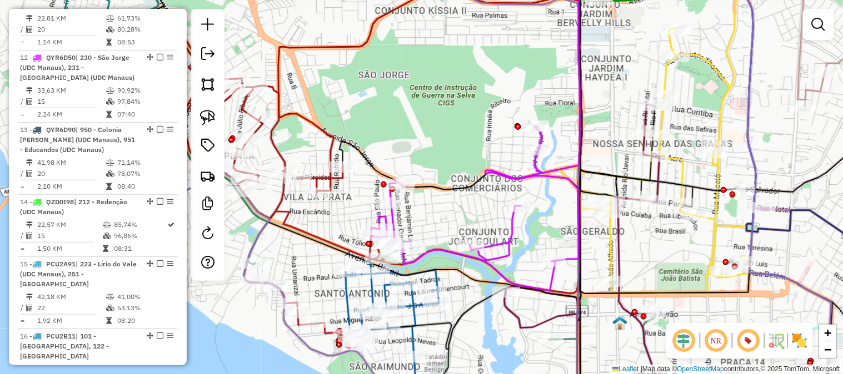
drag, startPoint x: 424, startPoint y: 177, endPoint x: 438, endPoint y: 157, distance: 24.3
click at [438, 157] on div "Rota 12 - Placa QYR6D50 73980207 - RAFAELA L. KLEIN E C Janela de atendimento G…" at bounding box center [421, 187] width 843 height 374
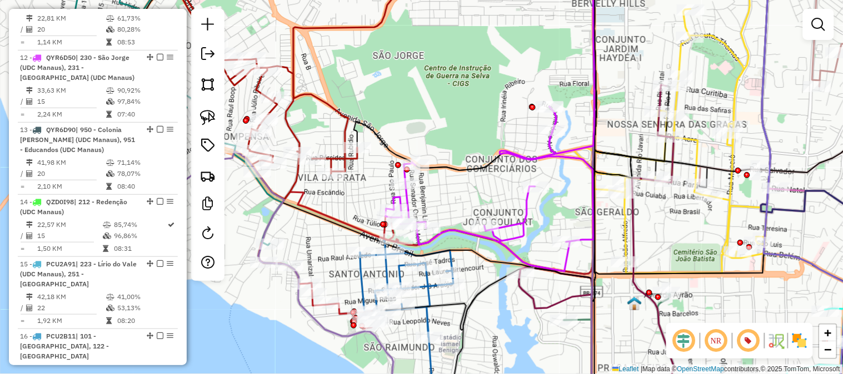
click at [509, 146] on icon at bounding box center [489, 189] width 208 height 165
select select "**********"
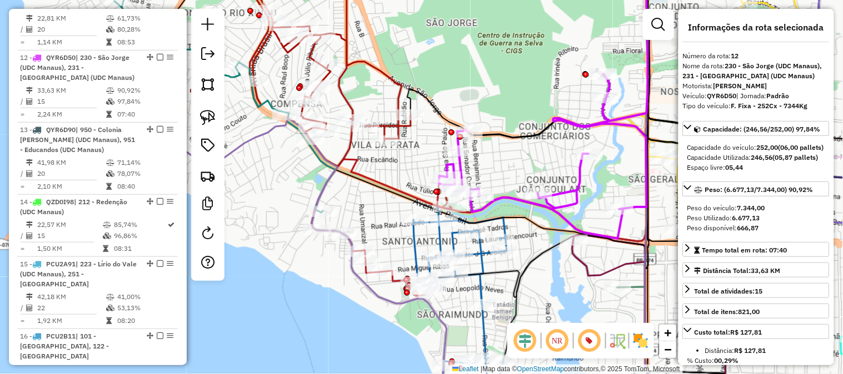
drag, startPoint x: 522, startPoint y: 136, endPoint x: 551, endPoint y: 119, distance: 33.3
click at [551, 119] on icon at bounding box center [577, 45] width 217 height 199
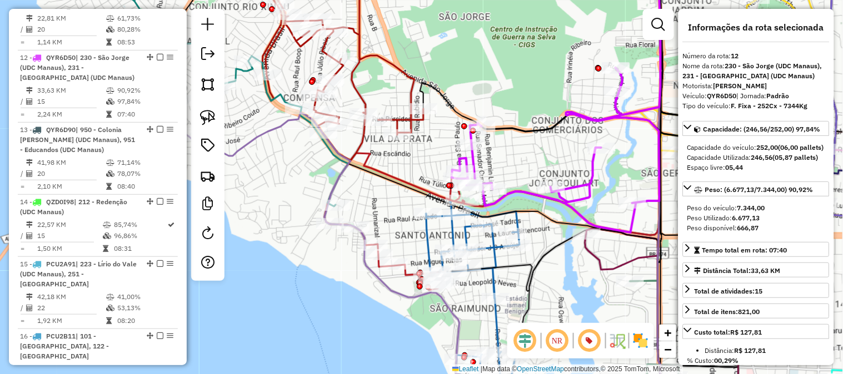
click at [573, 108] on icon at bounding box center [556, 150] width 208 height 165
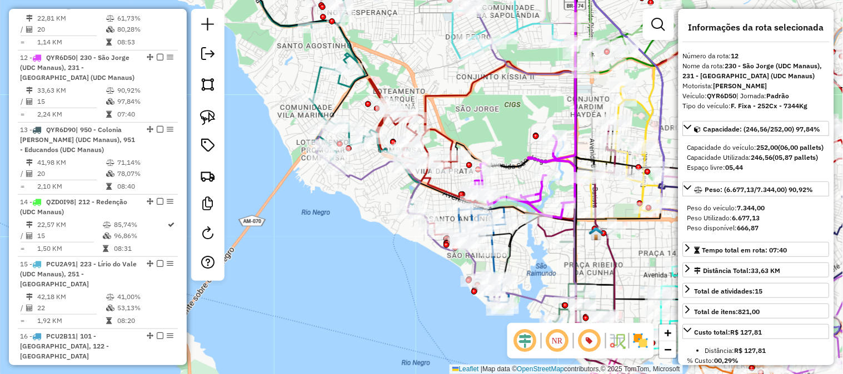
click at [535, 157] on icon at bounding box center [523, 177] width 104 height 83
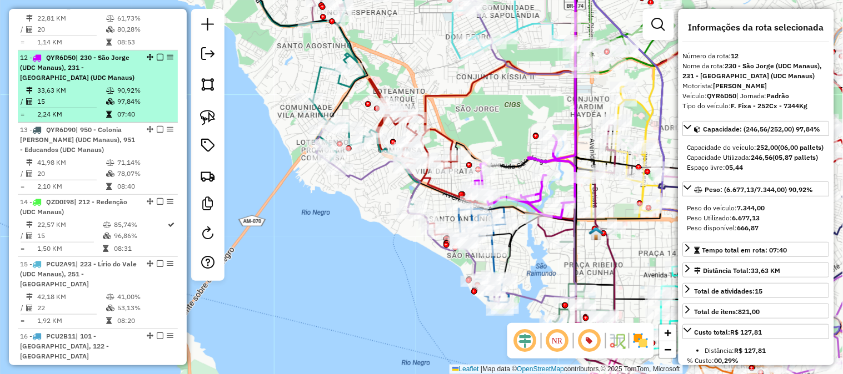
click at [159, 54] on em at bounding box center [160, 57] width 7 height 7
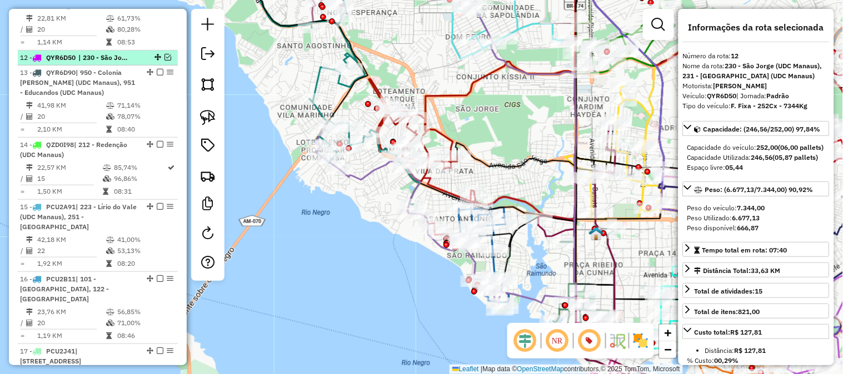
click at [164, 54] on em at bounding box center [167, 57] width 7 height 7
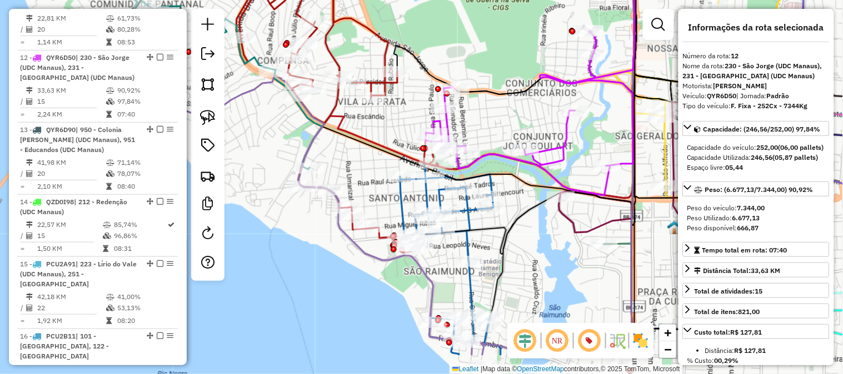
drag, startPoint x: 513, startPoint y: 182, endPoint x: 530, endPoint y: 108, distance: 75.7
click at [525, 117] on div "Janela de atendimento Grade de atendimento Capacidade Transportadoras Veículos …" at bounding box center [421, 187] width 843 height 374
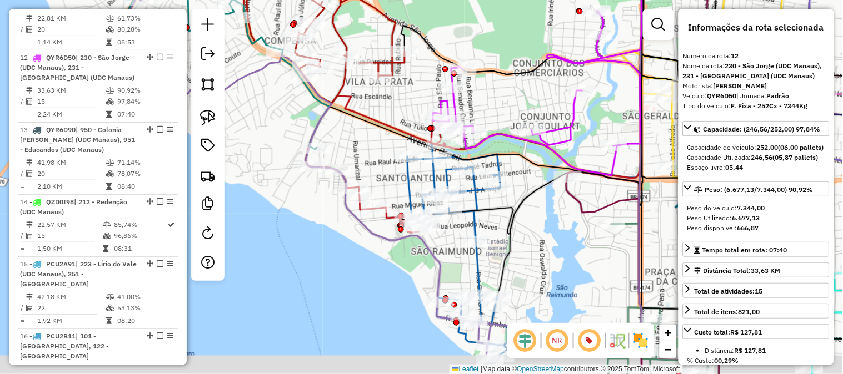
drag, startPoint x: 537, startPoint y: 251, endPoint x: 557, endPoint y: 213, distance: 43.5
click at [554, 218] on div "Janela de atendimento Grade de atendimento Capacidade Transportadoras Veículos …" at bounding box center [421, 187] width 843 height 374
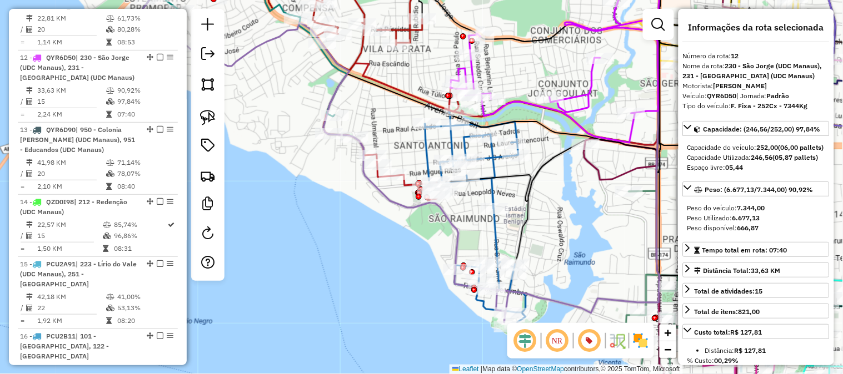
click at [493, 184] on icon at bounding box center [545, 82] width 233 height 239
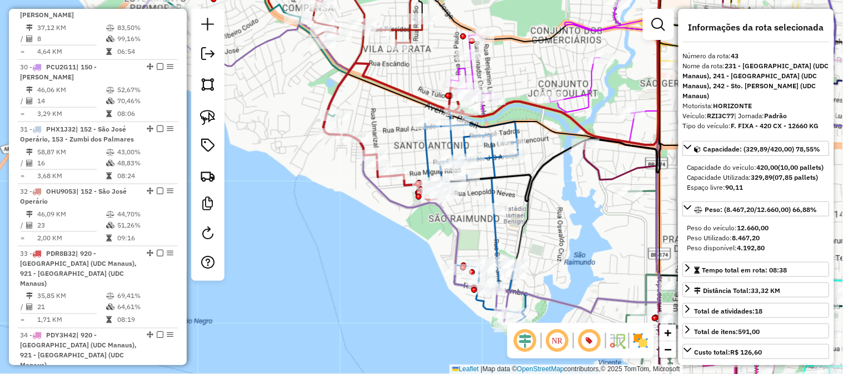
scroll to position [3247, 0]
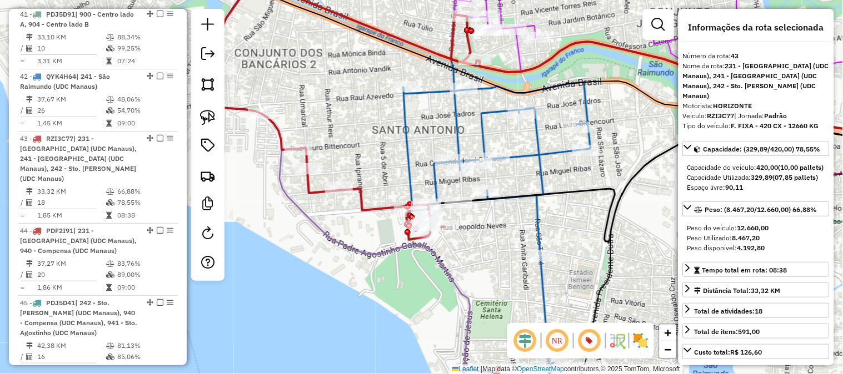
click at [362, 202] on icon at bounding box center [338, 103] width 277 height 274
click at [362, 192] on icon at bounding box center [338, 103] width 277 height 274
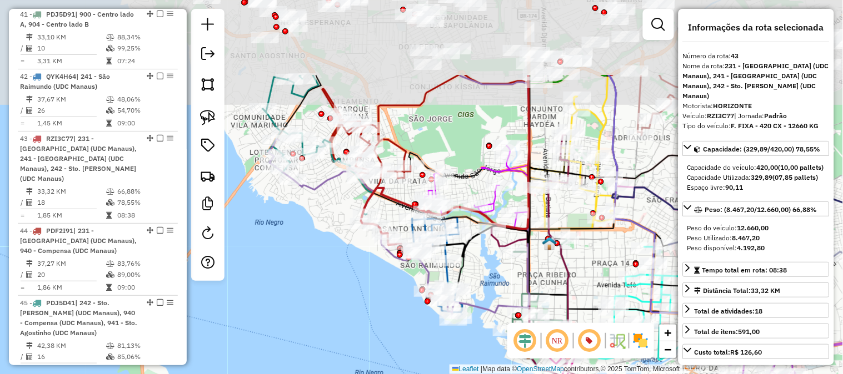
drag, startPoint x: 382, startPoint y: 32, endPoint x: 478, endPoint y: 192, distance: 186.1
click at [478, 192] on div "Janela de atendimento Grade de atendimento Capacidade Transportadoras Veículos …" at bounding box center [421, 187] width 843 height 374
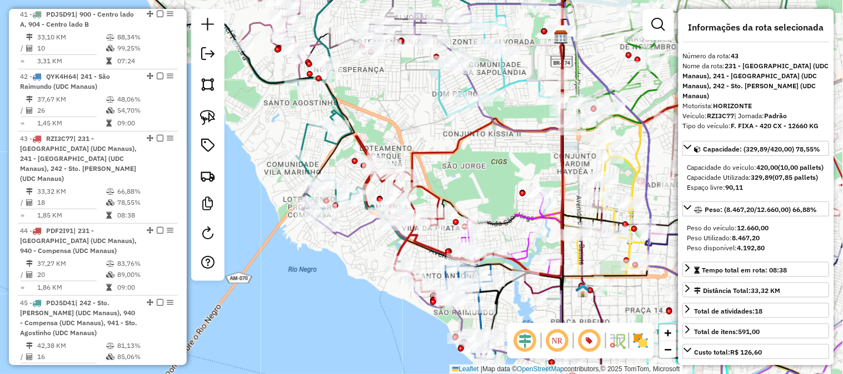
drag, startPoint x: 481, startPoint y: 175, endPoint x: 407, endPoint y: 143, distance: 80.6
click at [407, 143] on div "Janela de atendimento Grade de atendimento Capacidade Transportadoras Veículos …" at bounding box center [421, 187] width 843 height 374
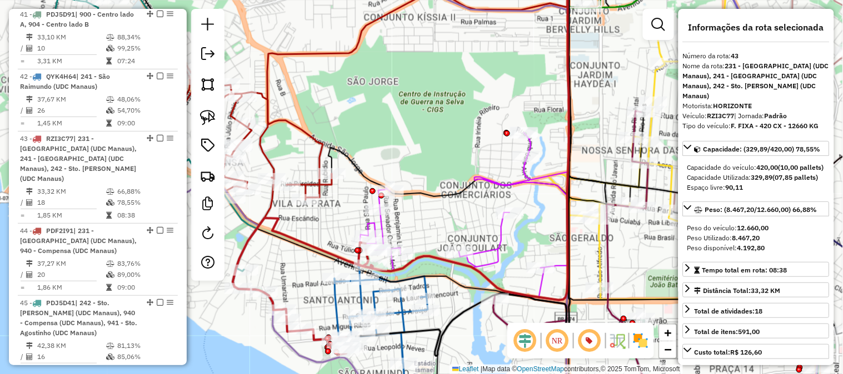
click at [499, 236] on icon at bounding box center [464, 215] width 208 height 165
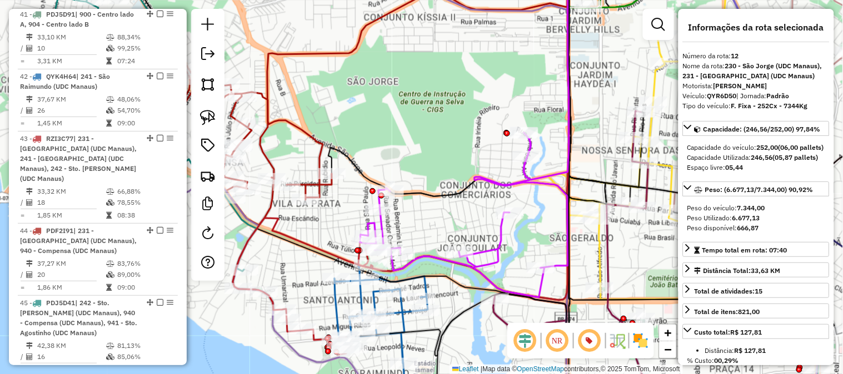
scroll to position [1180, 0]
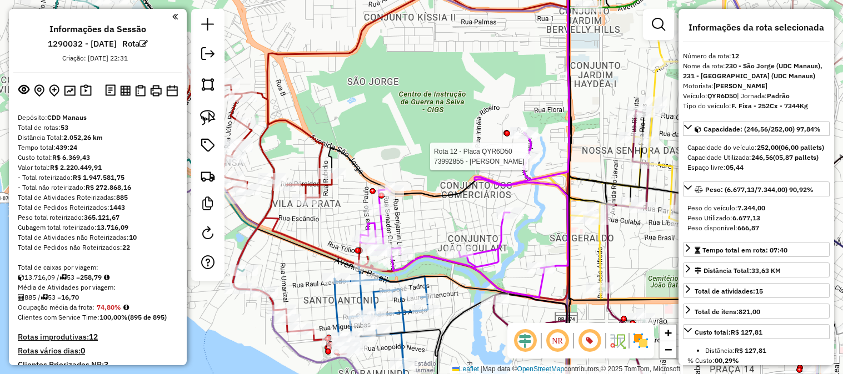
select select "**********"
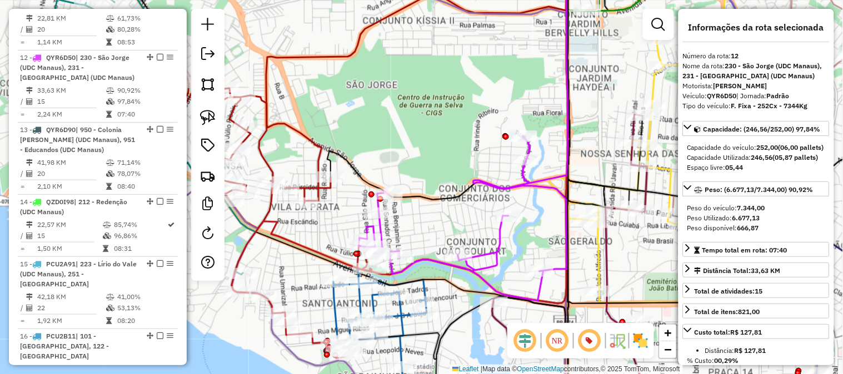
click at [525, 180] on icon at bounding box center [463, 218] width 208 height 165
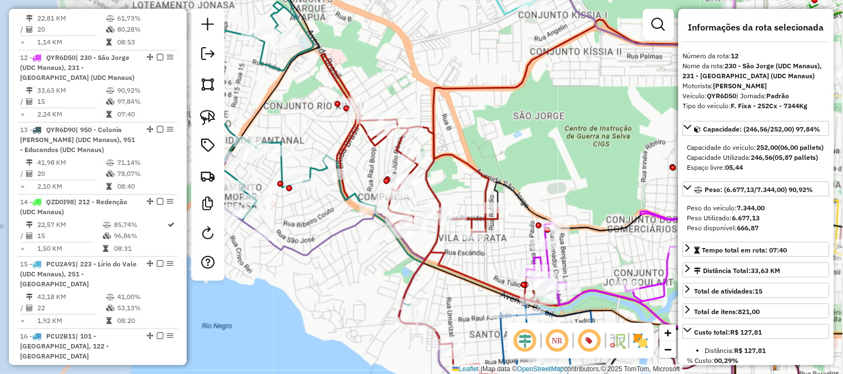
drag, startPoint x: 318, startPoint y: 99, endPoint x: 488, endPoint y: 130, distance: 172.2
click at [488, 130] on div "Janela de atendimento Grade de atendimento Capacidade Transportadoras Veículos …" at bounding box center [421, 187] width 843 height 374
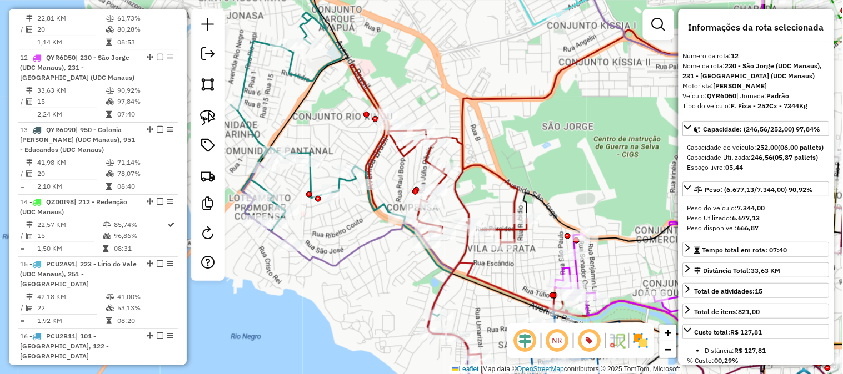
click at [369, 91] on icon at bounding box center [438, 167] width 177 height 206
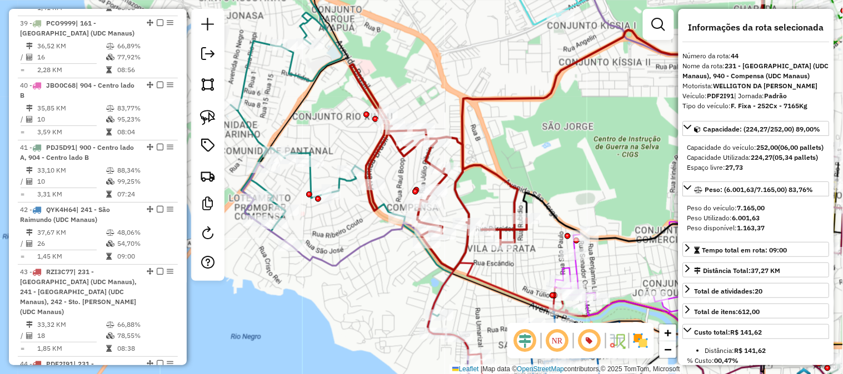
scroll to position [3330, 0]
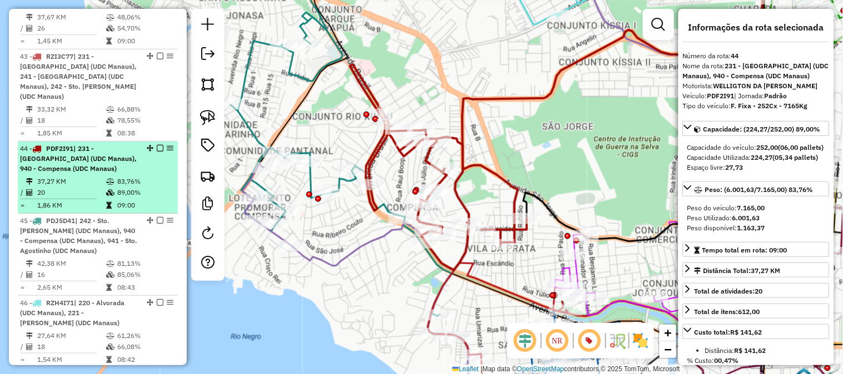
click at [158, 145] on em at bounding box center [160, 148] width 7 height 7
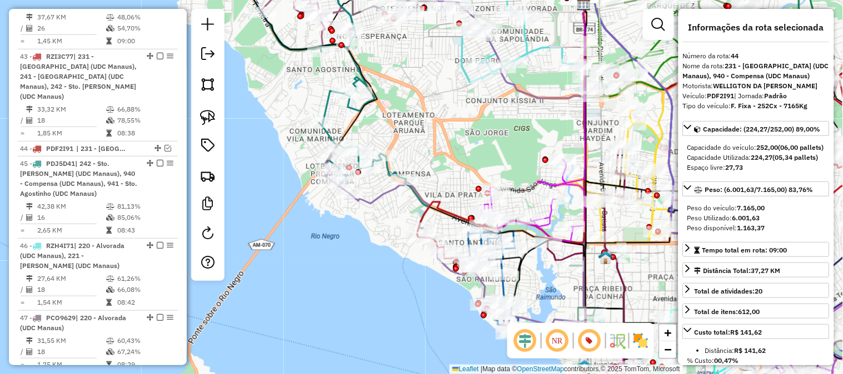
click at [324, 101] on icon at bounding box center [374, 137] width 111 height 184
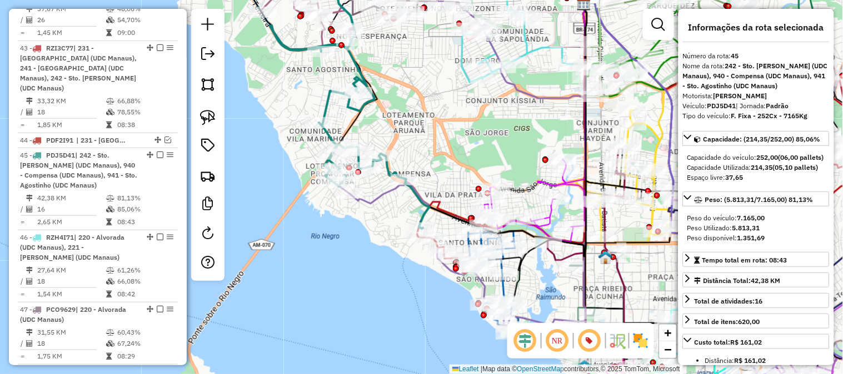
scroll to position [3345, 0]
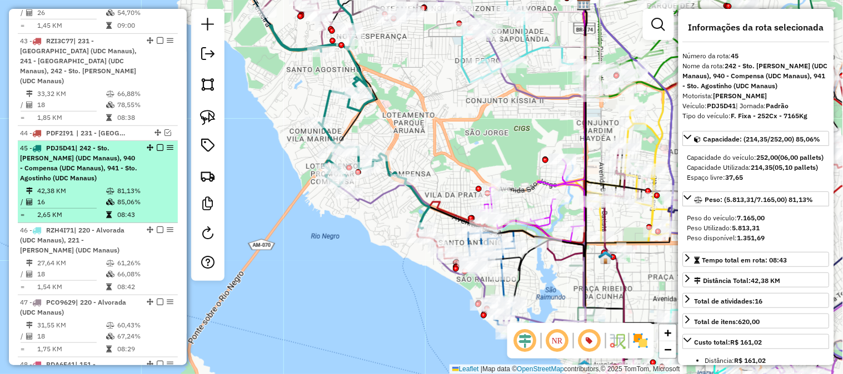
click at [157, 144] on em at bounding box center [160, 147] width 7 height 7
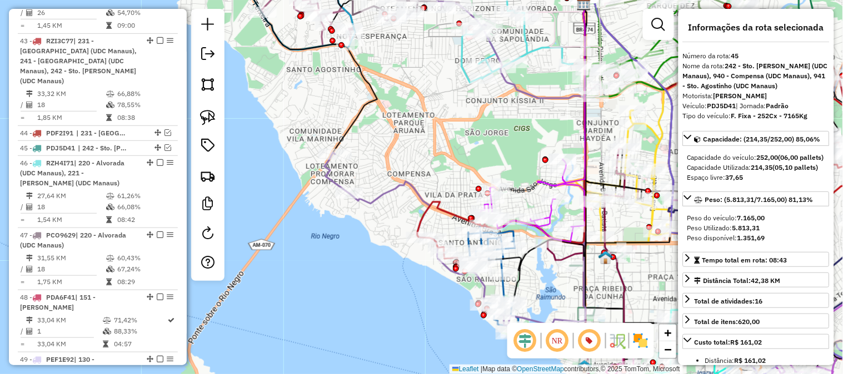
click at [409, 186] on icon at bounding box center [454, 156] width 261 height 352
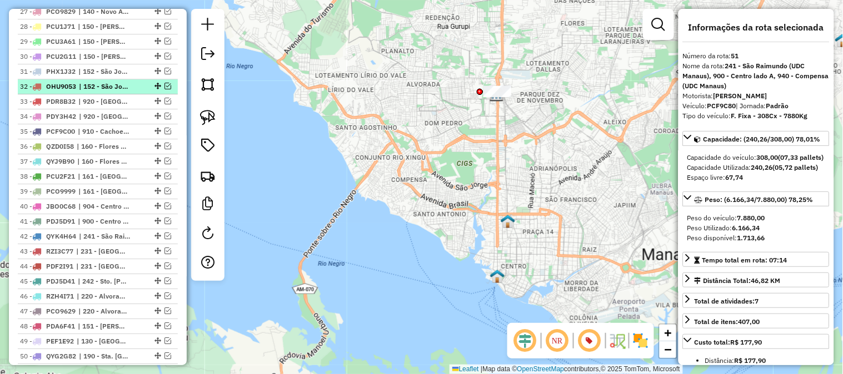
scroll to position [924, 0]
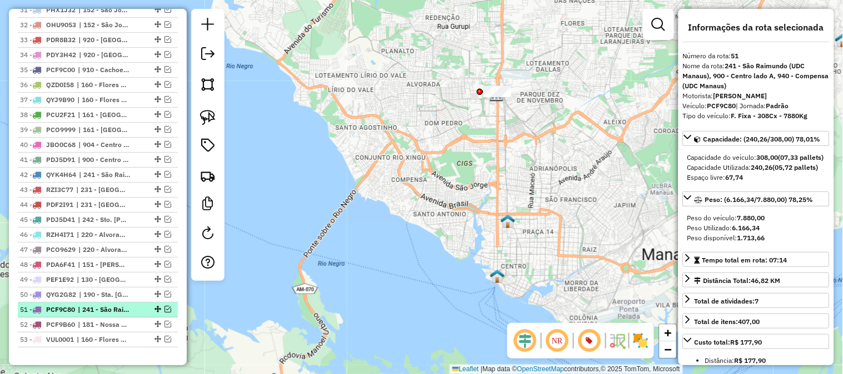
click at [164, 309] on em at bounding box center [167, 309] width 7 height 7
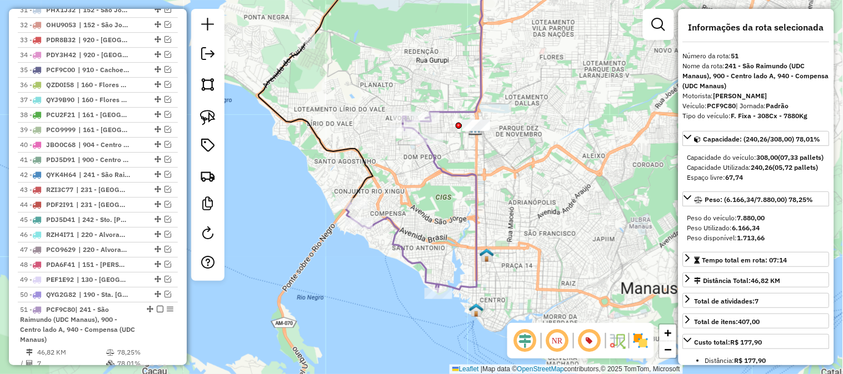
drag, startPoint x: 427, startPoint y: 100, endPoint x: 473, endPoint y: 64, distance: 58.6
click at [463, 71] on div "Janela de atendimento Grade de atendimento Capacidade Transportadoras Veículos …" at bounding box center [421, 187] width 843 height 374
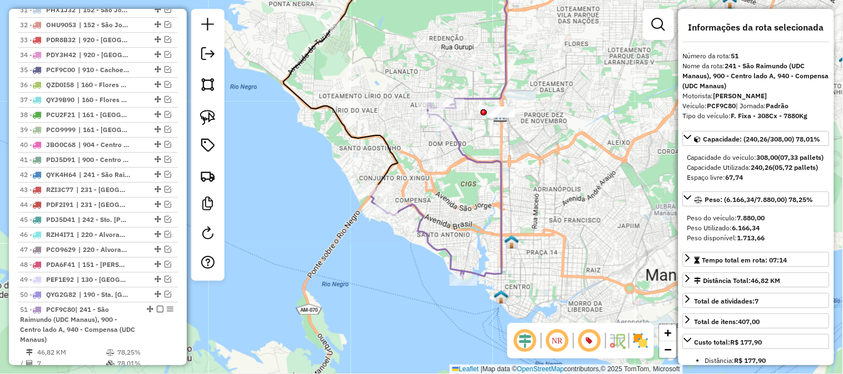
drag, startPoint x: 442, startPoint y: 113, endPoint x: 456, endPoint y: 80, distance: 36.1
click at [455, 81] on icon at bounding box center [489, 24] width 79 height 161
click at [456, 80] on icon at bounding box center [489, 24] width 79 height 161
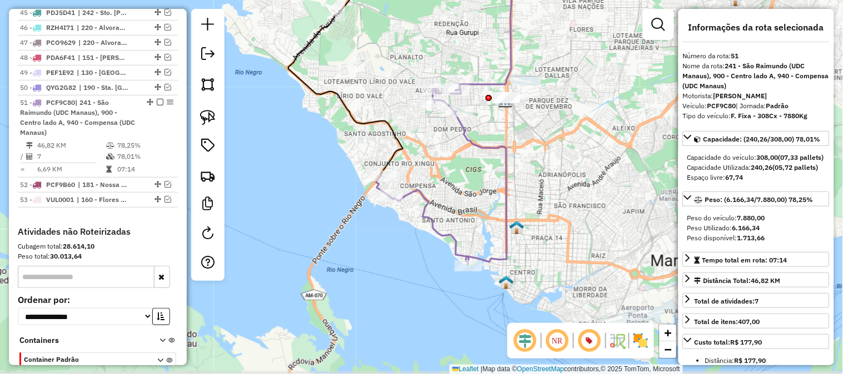
scroll to position [1219, 0]
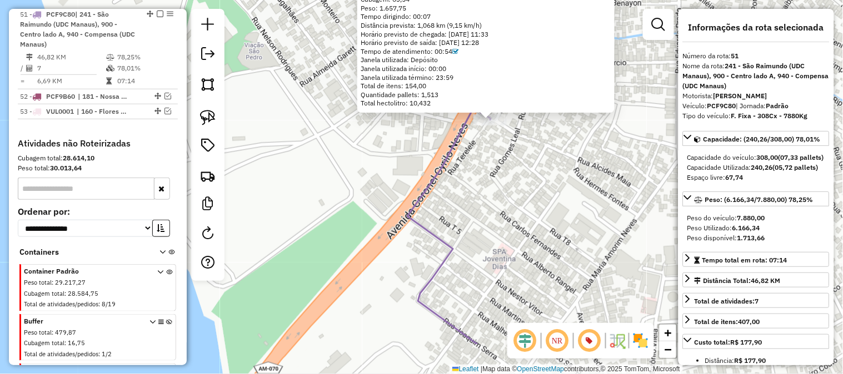
drag, startPoint x: 429, startPoint y: 248, endPoint x: 497, endPoint y: 181, distance: 95.8
click at [497, 181] on div "73960223 - GERVASIO DA SILVA PE Endereço: 081 DENISE TRINDADE 30 Bairro: COMPEN…" at bounding box center [421, 187] width 843 height 374
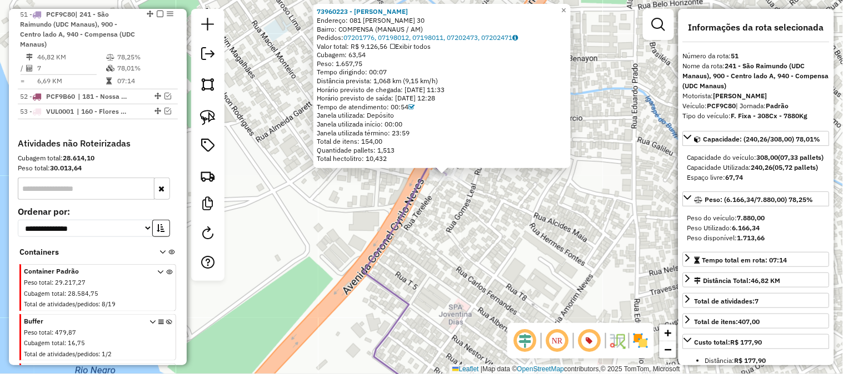
drag, startPoint x: 461, startPoint y: 176, endPoint x: 417, endPoint y: 232, distance: 71.6
click at [417, 232] on div "73960223 - GERVASIO DA SILVA PE Endereço: 081 DENISE TRINDADE 30 Bairro: COMPEN…" at bounding box center [421, 187] width 843 height 374
click at [565, 12] on span "×" at bounding box center [562, 10] width 5 height 9
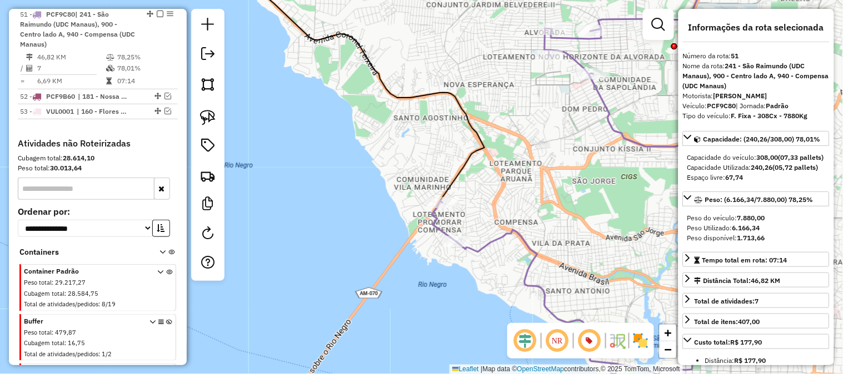
drag, startPoint x: 498, startPoint y: 219, endPoint x: 537, endPoint y: 179, distance: 55.8
click at [514, 202] on div "Janela de atendimento Grade de atendimento Capacidade Transportadoras Veículos …" at bounding box center [421, 187] width 843 height 374
click at [536, 180] on div "Janela de atendimento Grade de atendimento Capacidade Transportadoras Veículos …" at bounding box center [421, 187] width 843 height 374
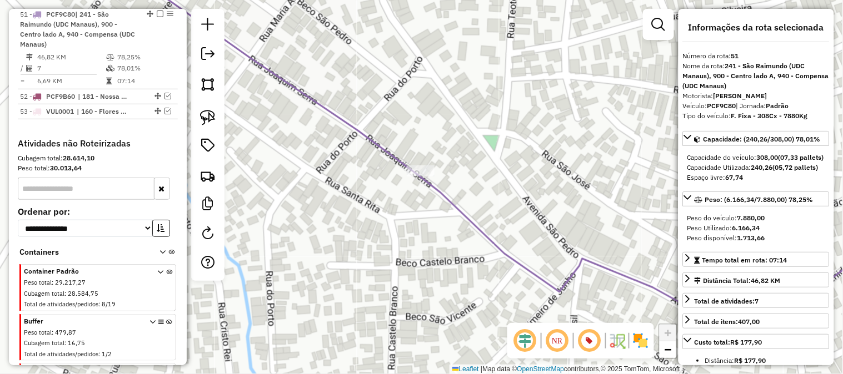
drag, startPoint x: 478, startPoint y: 169, endPoint x: 549, endPoint y: 170, distance: 71.1
click at [549, 170] on div "Janela de atendimento Grade de atendimento Capacidade Transportadoras Veículos …" at bounding box center [421, 187] width 843 height 374
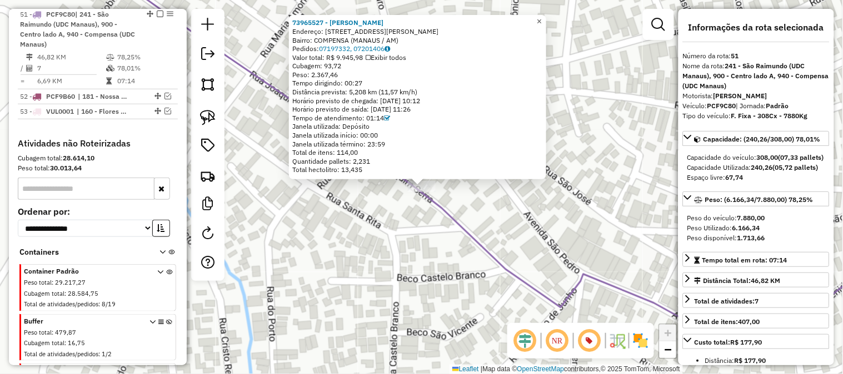
click at [542, 17] on span "×" at bounding box center [539, 21] width 5 height 9
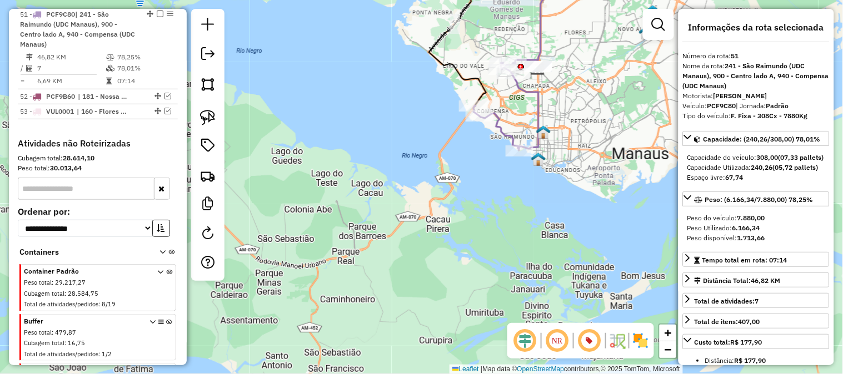
click at [575, 119] on div "Janela de atendimento Grade de atendimento Capacidade Transportadoras Veículos …" at bounding box center [421, 187] width 843 height 374
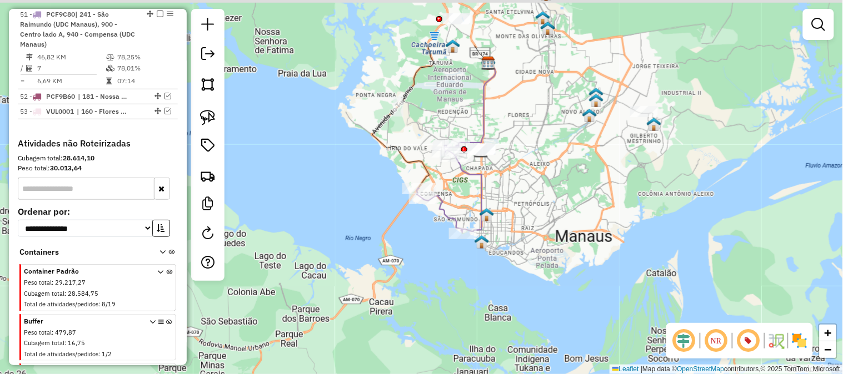
drag, startPoint x: 570, startPoint y: 128, endPoint x: 493, endPoint y: 223, distance: 122.7
click at [493, 223] on div "Janela de atendimento Grade de atendimento Capacidade Transportadoras Veículos …" at bounding box center [421, 187] width 843 height 374
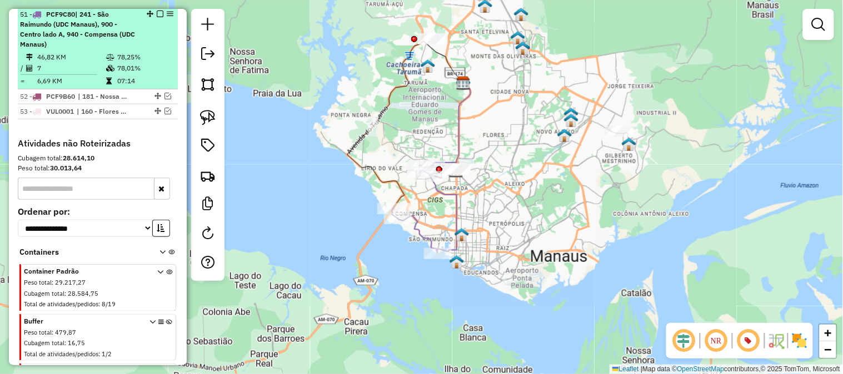
click at [157, 17] on em at bounding box center [160, 14] width 7 height 7
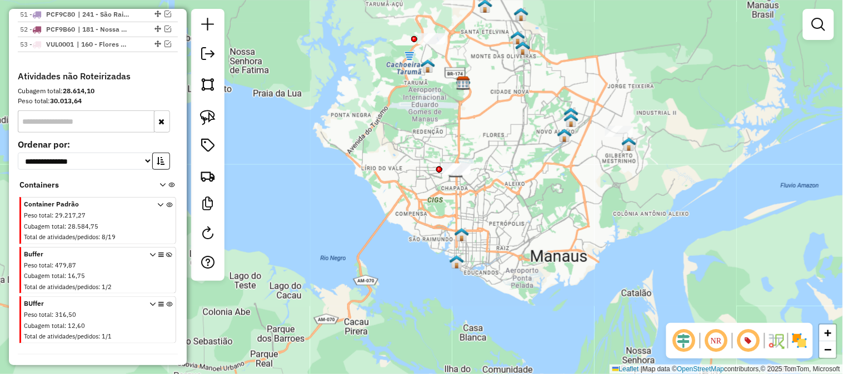
click at [465, 123] on div "Janela de atendimento Grade de atendimento Capacidade Transportadoras Veículos …" at bounding box center [421, 187] width 843 height 374
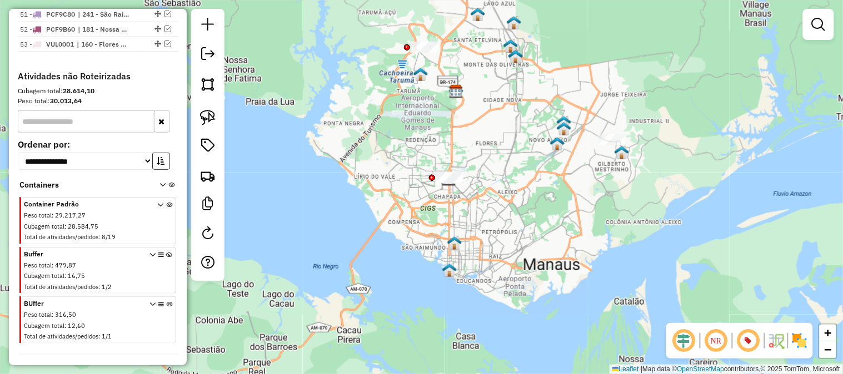
drag, startPoint x: 465, startPoint y: 123, endPoint x: 458, endPoint y: 132, distance: 12.2
click at [458, 132] on div "Janela de atendimento Grade de atendimento Capacidade Transportadoras Veículos …" at bounding box center [421, 187] width 843 height 374
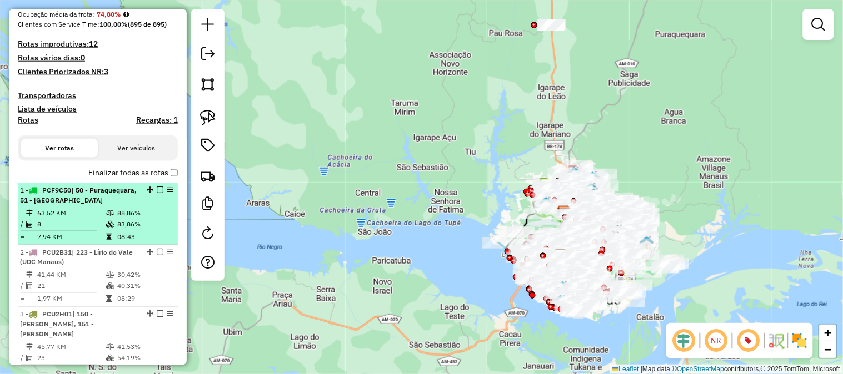
scroll to position [355, 0]
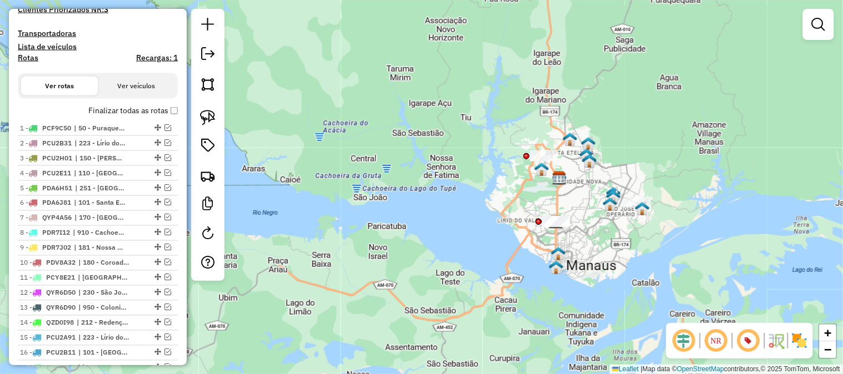
drag, startPoint x: 653, startPoint y: 163, endPoint x: 637, endPoint y: 123, distance: 42.4
click at [641, 131] on div "Janela de atendimento Grade de atendimento Capacidade Transportadoras Veículos …" at bounding box center [421, 187] width 843 height 374
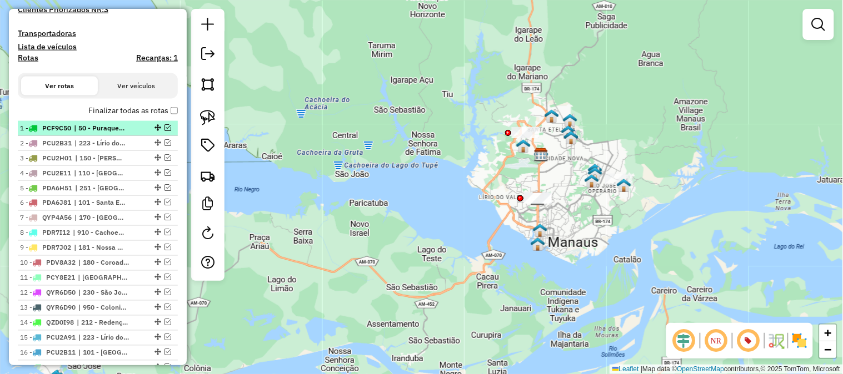
click at [165, 125] on em at bounding box center [167, 127] width 7 height 7
select select "**********"
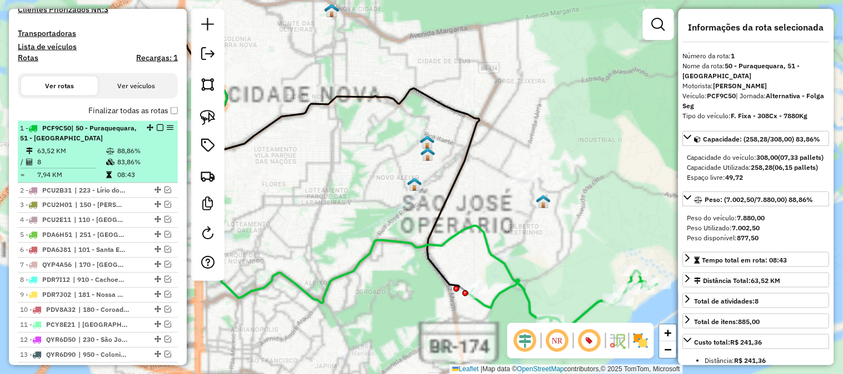
click at [139, 133] on div "1 - PCF9C50 | 50 - Puraquequara, 51 - Mauazinho" at bounding box center [98, 133] width 156 height 20
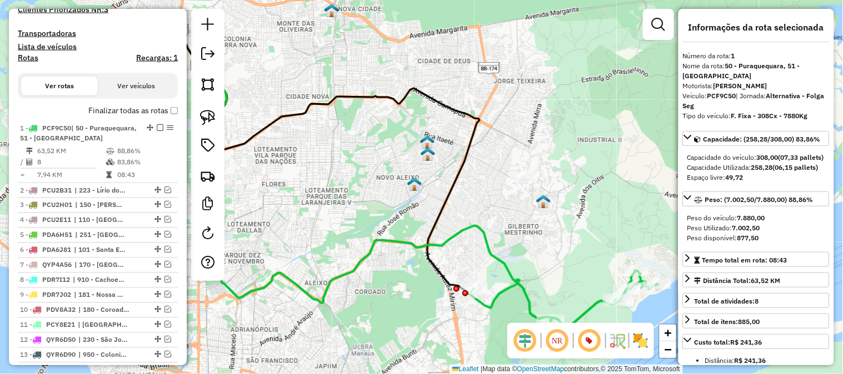
click at [629, 222] on div "Janela de atendimento Grade de atendimento Capacidade Transportadoras Veículos …" at bounding box center [421, 187] width 843 height 374
drag, startPoint x: 629, startPoint y: 218, endPoint x: 644, endPoint y: 124, distance: 94.5
click at [645, 130] on div "Janela de atendimento Grade de atendimento Capacidade Transportadoras Veículos …" at bounding box center [421, 187] width 843 height 374
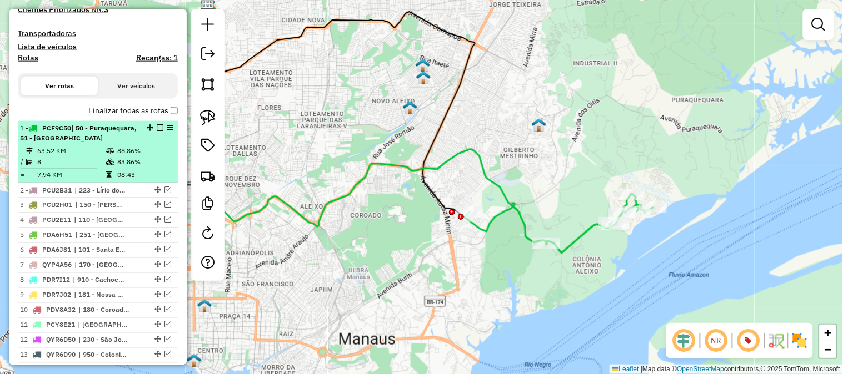
click at [157, 126] on em at bounding box center [160, 127] width 7 height 7
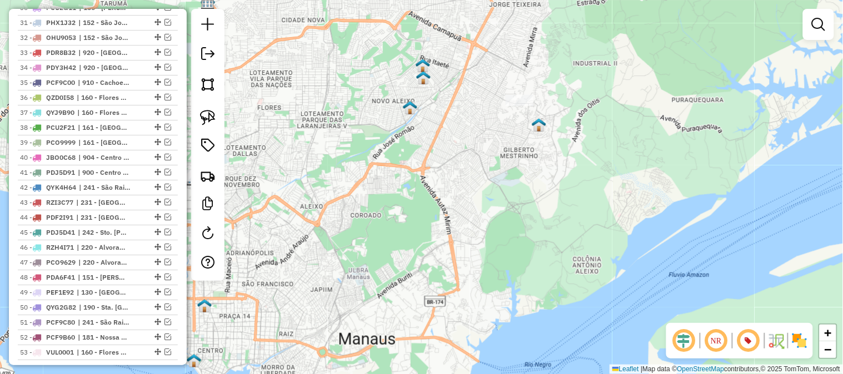
scroll to position [973, 0]
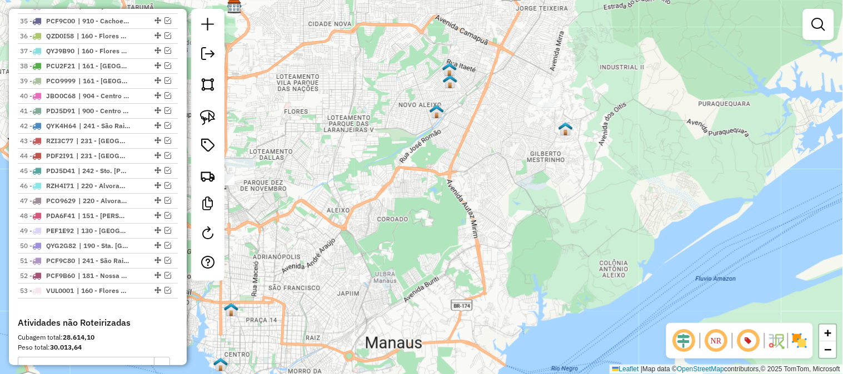
drag, startPoint x: 444, startPoint y: 132, endPoint x: 586, endPoint y: 147, distance: 142.5
click at [584, 147] on div "Janela de atendimento Grade de atendimento Capacidade Transportadoras Veículos …" at bounding box center [421, 187] width 843 height 374
click at [586, 147] on div "Janela de atendimento Grade de atendimento Capacidade Transportadoras Veículos …" at bounding box center [421, 187] width 843 height 374
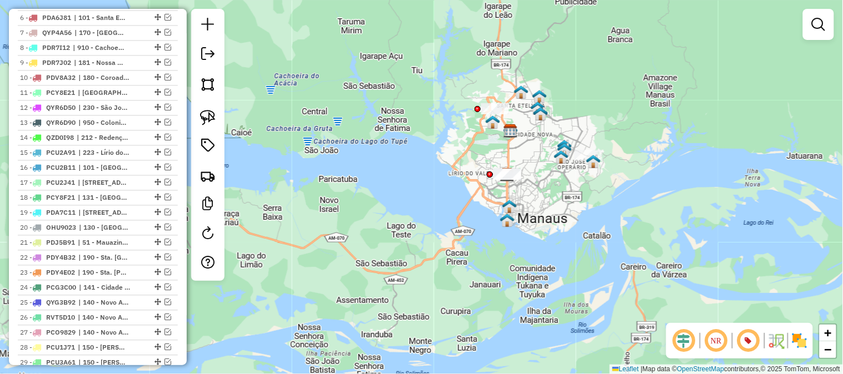
scroll to position [355, 0]
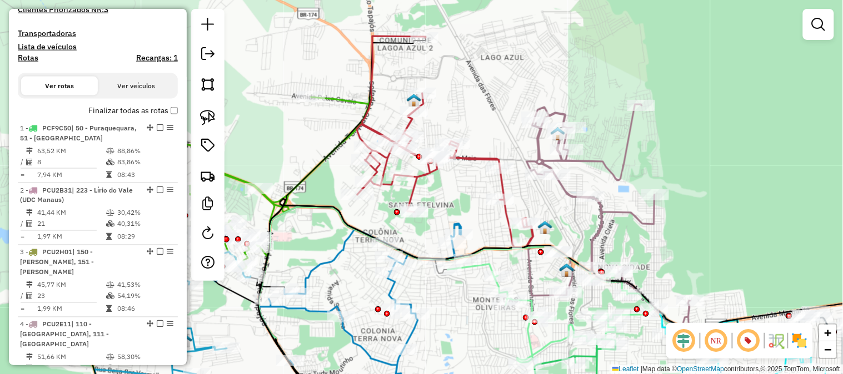
click at [464, 156] on icon at bounding box center [445, 142] width 176 height 212
select select "**********"
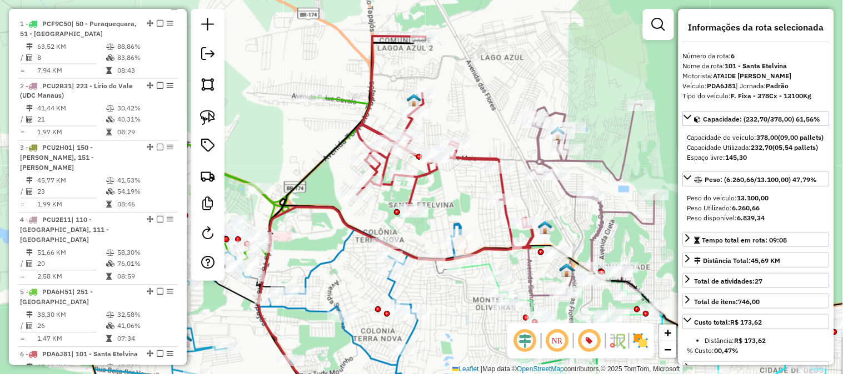
scroll to position [778, 0]
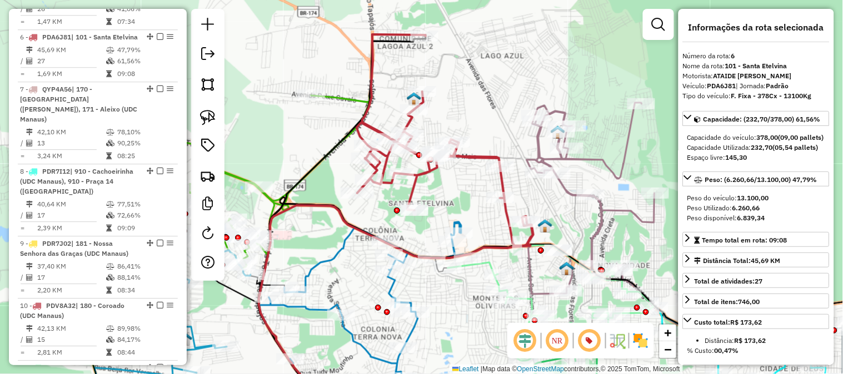
drag, startPoint x: 488, startPoint y: 126, endPoint x: 486, endPoint y: 71, distance: 55.0
click at [486, 71] on div "Janela de atendimento Grade de atendimento Capacidade Transportadoras Veículos …" at bounding box center [421, 187] width 843 height 374
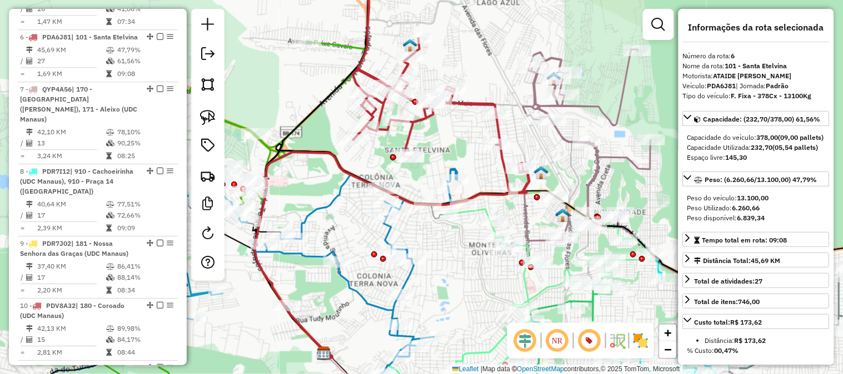
drag, startPoint x: 567, startPoint y: 169, endPoint x: 519, endPoint y: 139, distance: 56.7
click at [523, 142] on div "Janela de atendimento Grade de atendimento Capacidade Transportadoras Veículos …" at bounding box center [421, 187] width 843 height 374
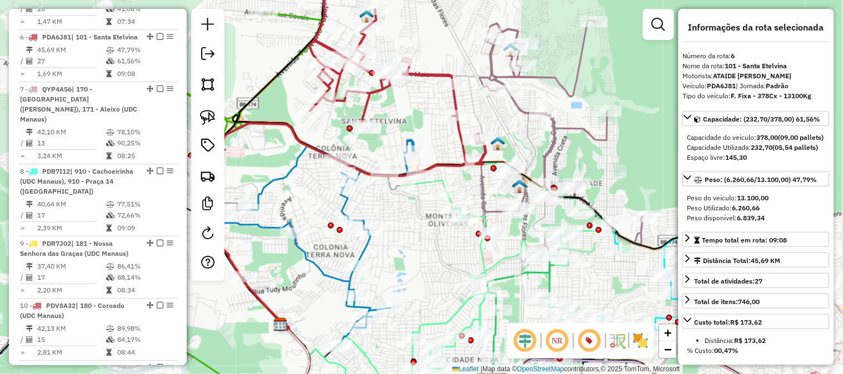
click at [550, 141] on icon at bounding box center [560, 133] width 163 height 225
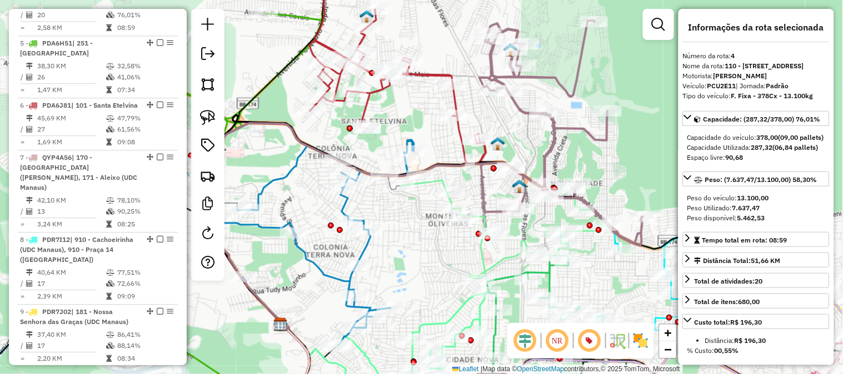
scroll to position [653, 0]
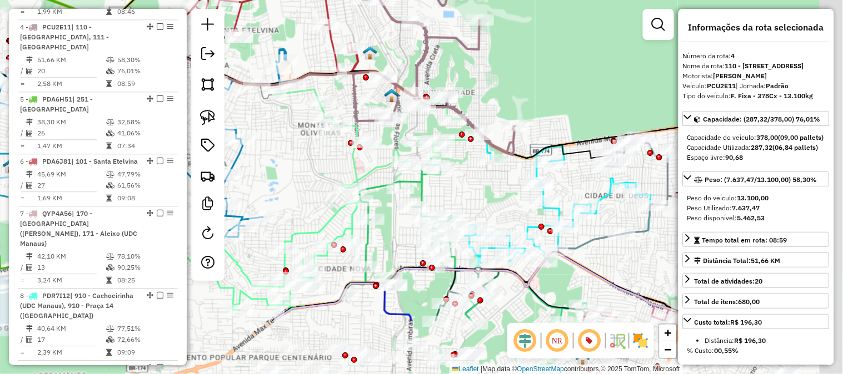
drag, startPoint x: 616, startPoint y: 178, endPoint x: 469, endPoint y: 71, distance: 182.9
click at [478, 78] on div "Janela de atendimento Grade de atendimento Capacidade Transportadoras Veículos …" at bounding box center [421, 187] width 843 height 374
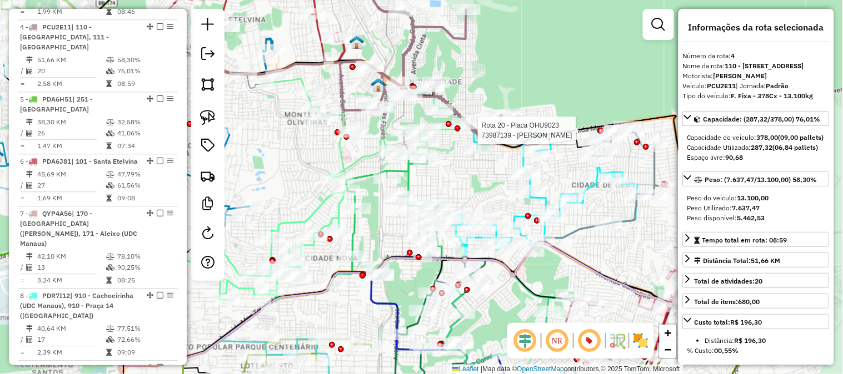
drag, startPoint x: 600, startPoint y: 113, endPoint x: 545, endPoint y: 64, distance: 73.2
click at [598, 128] on div at bounding box center [601, 131] width 6 height 6
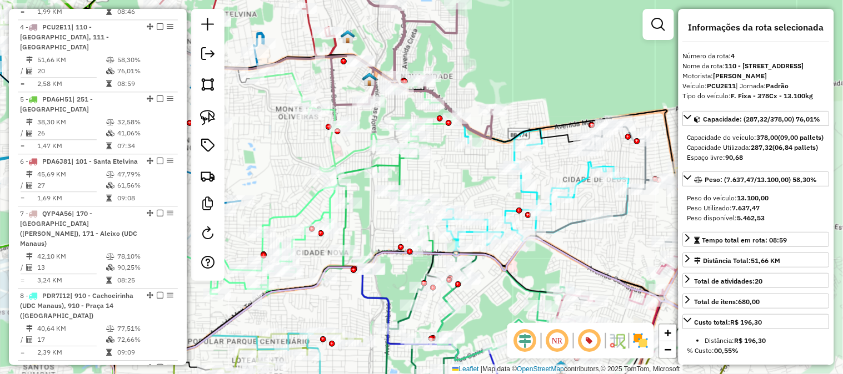
drag, startPoint x: 600, startPoint y: 80, endPoint x: 529, endPoint y: 40, distance: 81.1
click at [530, 40] on div "Janela de atendimento Grade de atendimento Capacidade Transportadoras Veículos …" at bounding box center [421, 187] width 843 height 374
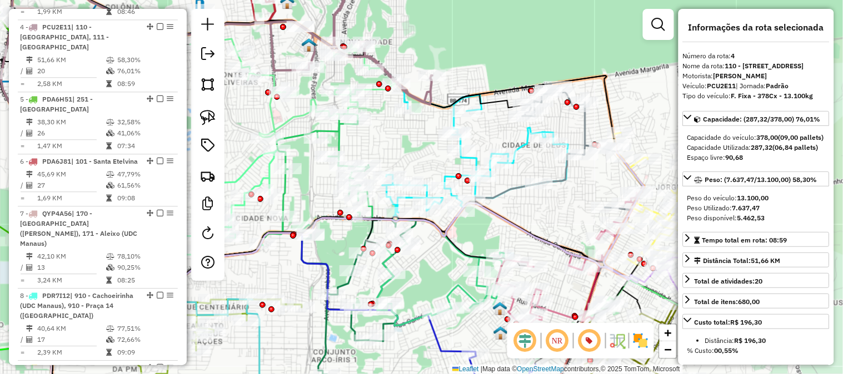
click at [579, 119] on icon at bounding box center [583, 155] width 122 height 138
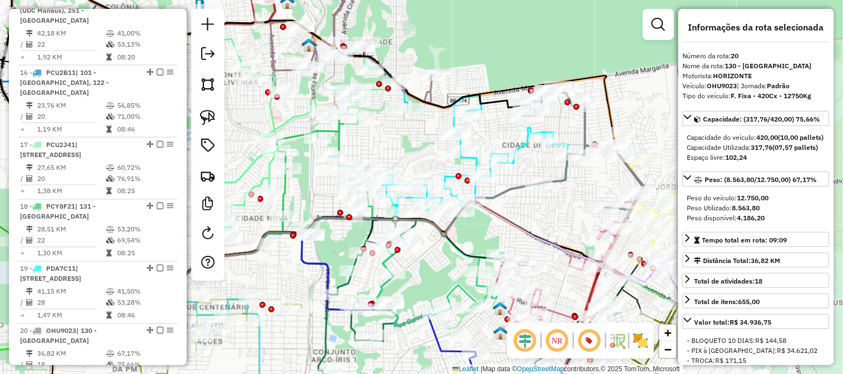
scroll to position [1708, 0]
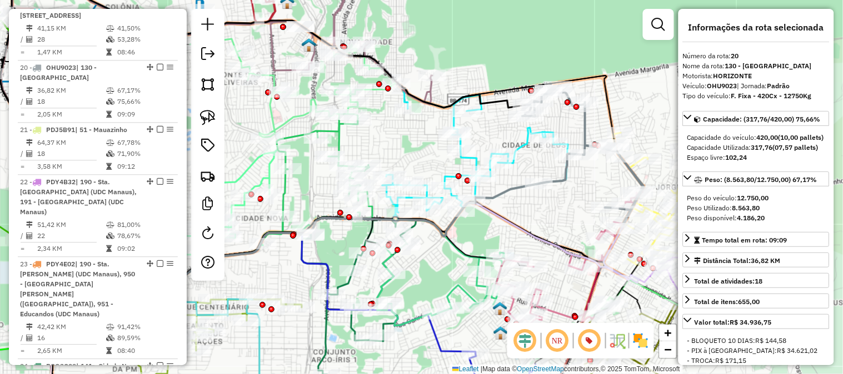
click at [337, 132] on icon at bounding box center [325, 173] width 96 height 118
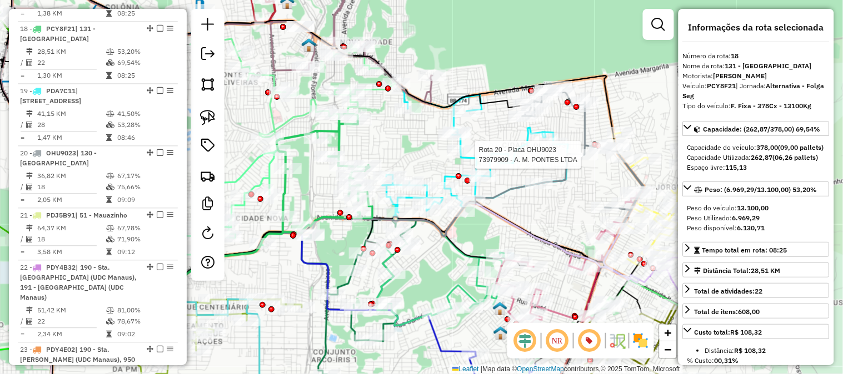
scroll to position [1584, 0]
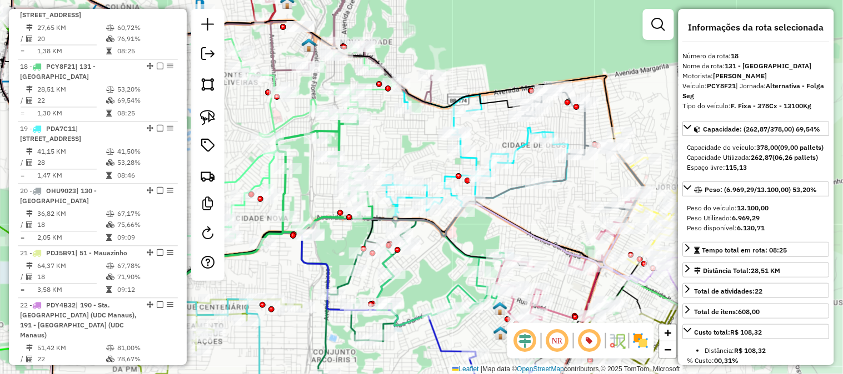
click at [391, 138] on div "Rota 18 - Placa PCY8F21 73922992 - RAIMUNDO FRANCISCO I Janela de atendimento G…" at bounding box center [421, 187] width 843 height 374
drag, startPoint x: 391, startPoint y: 138, endPoint x: 431, endPoint y: 148, distance: 41.2
click at [470, 144] on div "Rota 18 - Placa PCY8F21 73922992 - RAIMUNDO FRANCISCO I Janela de atendimento G…" at bounding box center [421, 187] width 843 height 374
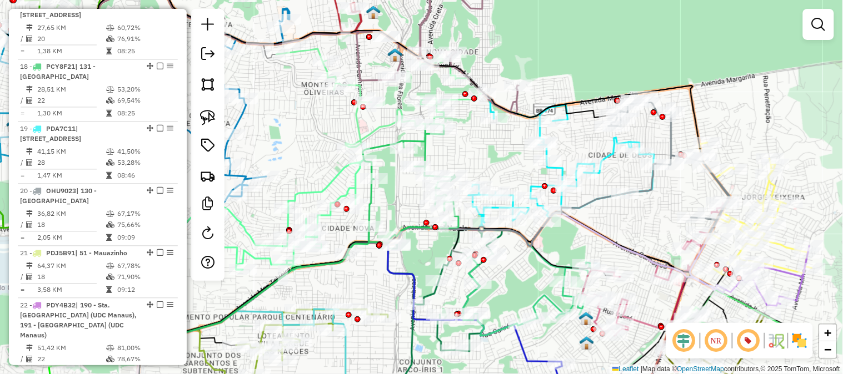
drag, startPoint x: 413, startPoint y: 156, endPoint x: 475, endPoint y: 148, distance: 62.7
click at [475, 148] on div "Janela de atendimento Grade de atendimento Capacidade Transportadoras Veículos …" at bounding box center [421, 187] width 843 height 374
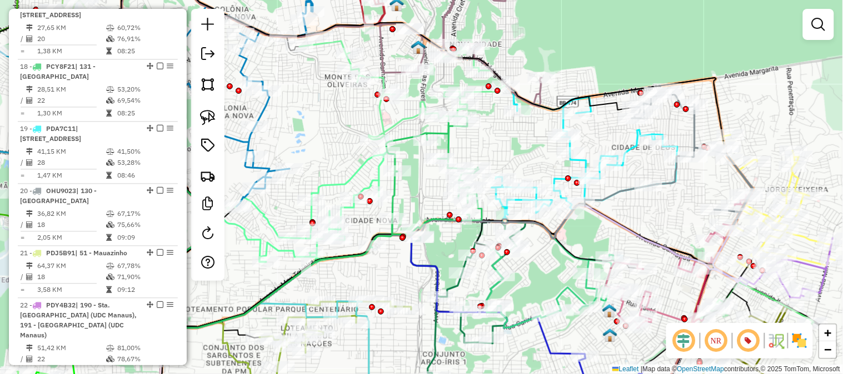
click at [448, 143] on icon at bounding box center [434, 176] width 96 height 118
select select "**********"
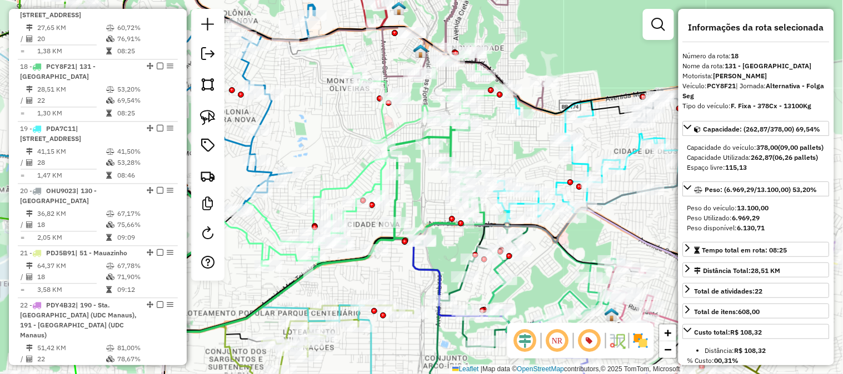
click at [587, 167] on icon at bounding box center [587, 168] width 186 height 148
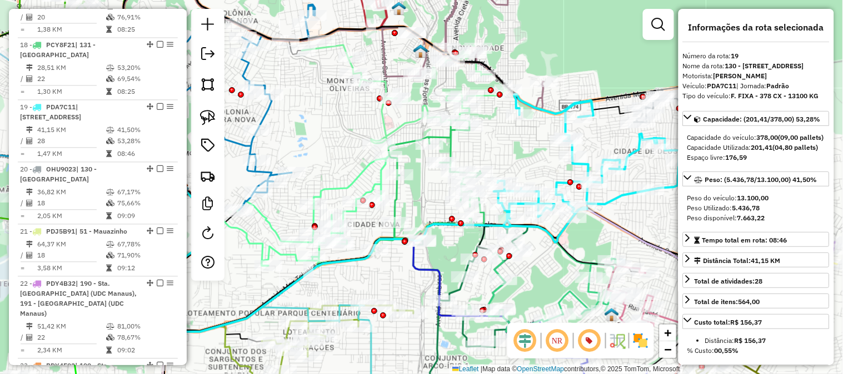
scroll to position [1646, 0]
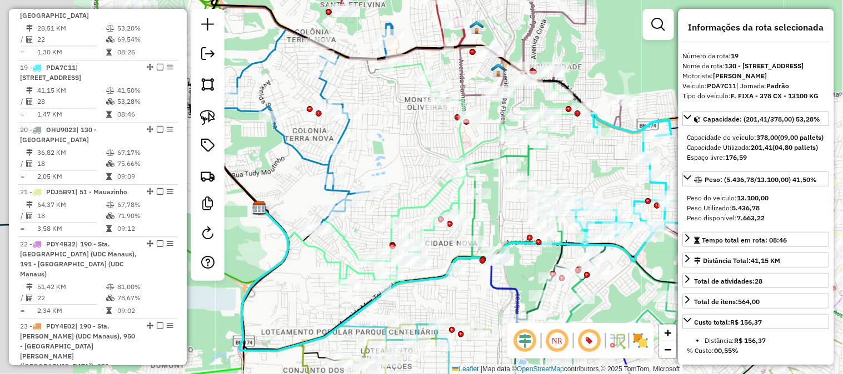
drag, startPoint x: 329, startPoint y: 104, endPoint x: 467, endPoint y: 131, distance: 139.6
click at [467, 131] on div "Janela de atendimento Grade de atendimento Capacidade Transportadoras Veículos …" at bounding box center [421, 187] width 843 height 374
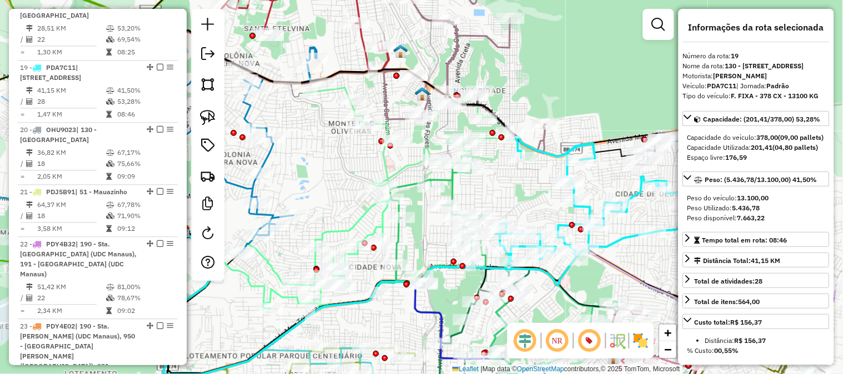
drag, startPoint x: 643, startPoint y: 108, endPoint x: 524, endPoint y: 103, distance: 119.5
click at [538, 97] on div "Janela de atendimento Grade de atendimento Capacidade Transportadoras Veículos …" at bounding box center [421, 187] width 843 height 374
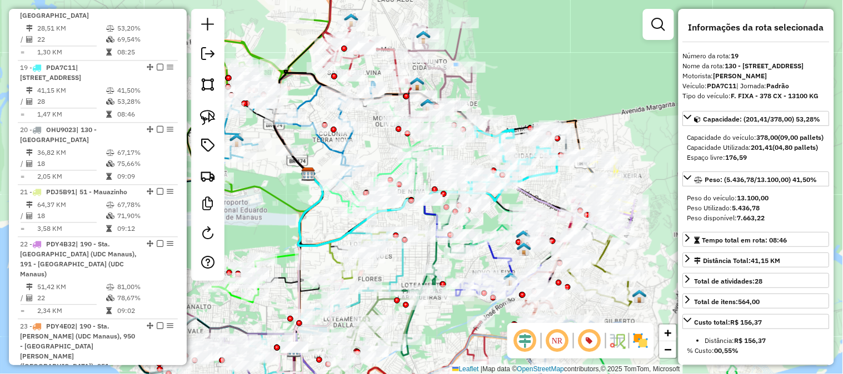
drag, startPoint x: 568, startPoint y: 91, endPoint x: 518, endPoint y: 80, distance: 50.7
click at [519, 80] on div "Janela de atendimento Grade de atendimento Capacidade Transportadoras Veículos …" at bounding box center [421, 187] width 843 height 374
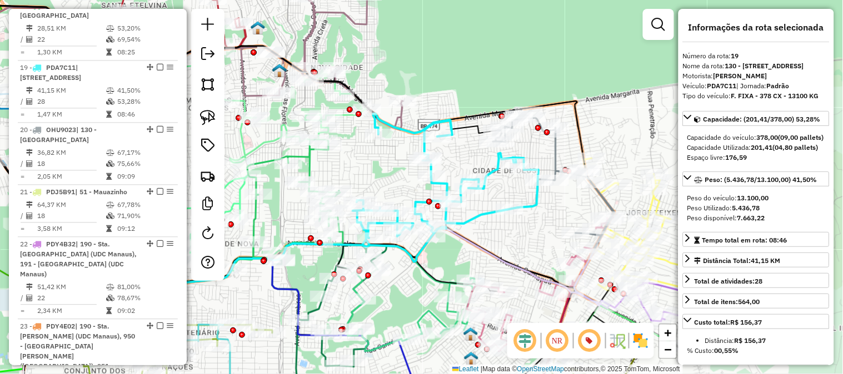
click at [491, 167] on icon at bounding box center [446, 188] width 186 height 148
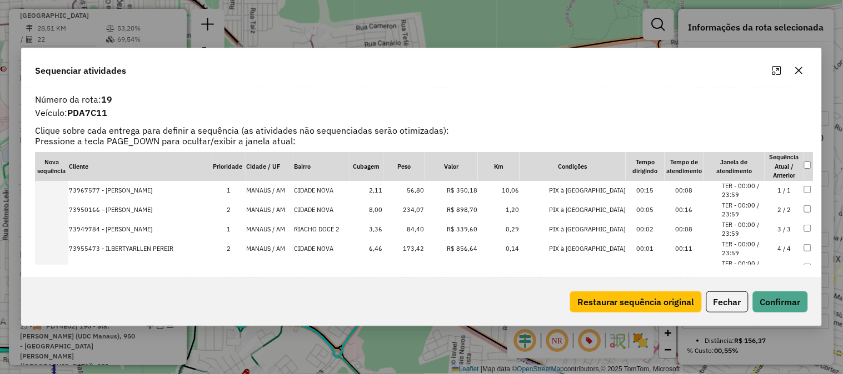
click at [802, 72] on icon "button" at bounding box center [798, 70] width 9 height 9
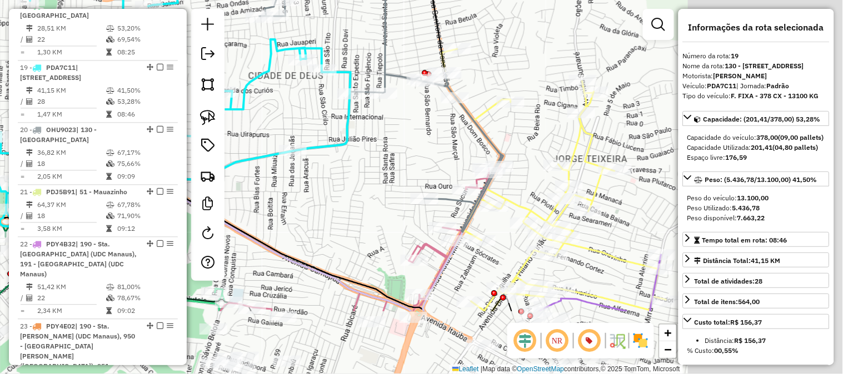
drag, startPoint x: 563, startPoint y: 123, endPoint x: 331, endPoint y: 19, distance: 254.3
click at [334, 21] on div "Janela de atendimento Grade de atendimento Capacidade Transportadoras Veículos …" at bounding box center [421, 187] width 843 height 374
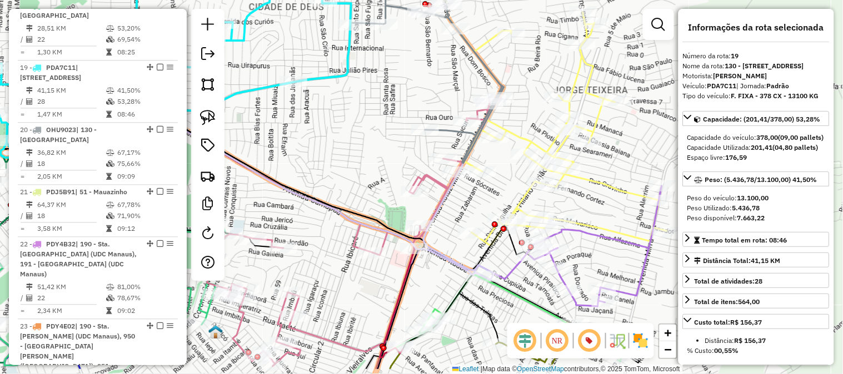
drag, startPoint x: 492, startPoint y: 133, endPoint x: 525, endPoint y: 59, distance: 81.3
click at [525, 60] on div "Janela de atendimento Grade de atendimento Capacidade Transportadoras Veículos …" at bounding box center [421, 187] width 843 height 374
click at [526, 57] on div "Janela de atendimento Grade de atendimento Capacidade Transportadoras Veículos …" at bounding box center [421, 187] width 843 height 374
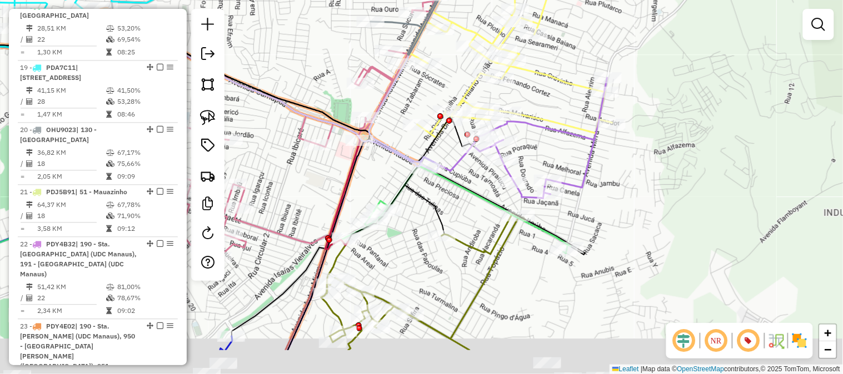
drag, startPoint x: 631, startPoint y: 182, endPoint x: 564, endPoint y: 114, distance: 95.8
click at [564, 114] on icon at bounding box center [502, 19] width 220 height 237
select select "**********"
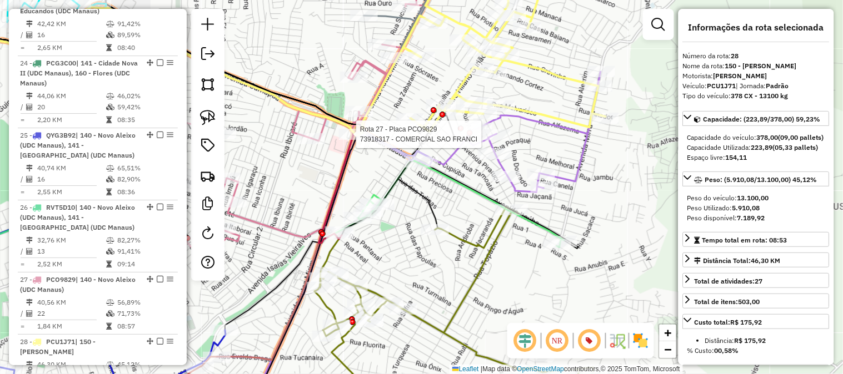
scroll to position [2255, 0]
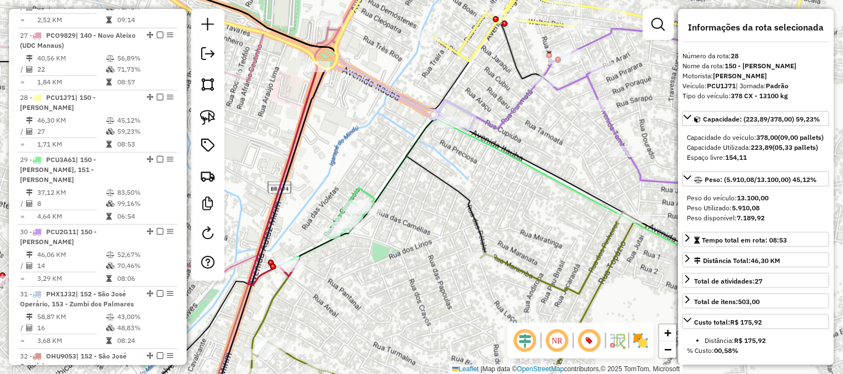
click at [358, 192] on icon at bounding box center [512, 205] width 449 height 173
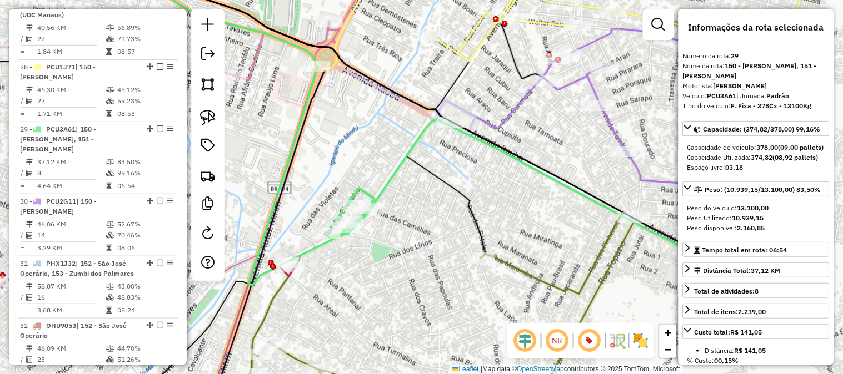
scroll to position [2318, 0]
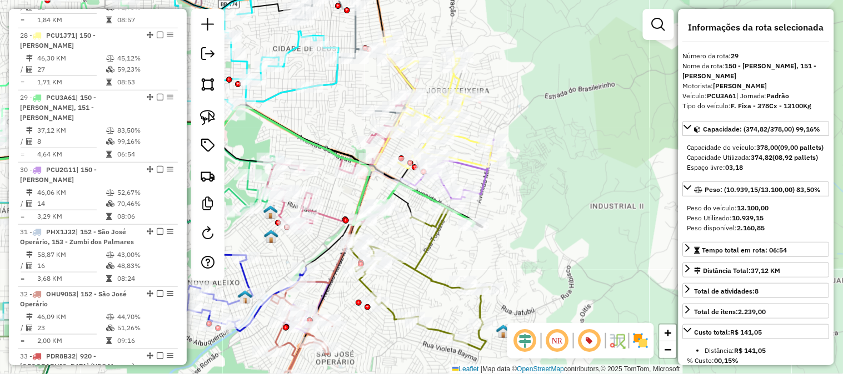
drag, startPoint x: 532, startPoint y: 122, endPoint x: 556, endPoint y: 74, distance: 53.4
click at [551, 88] on div "Janela de atendimento Grade de atendimento Capacidade Transportadoras Veículos …" at bounding box center [421, 187] width 843 height 374
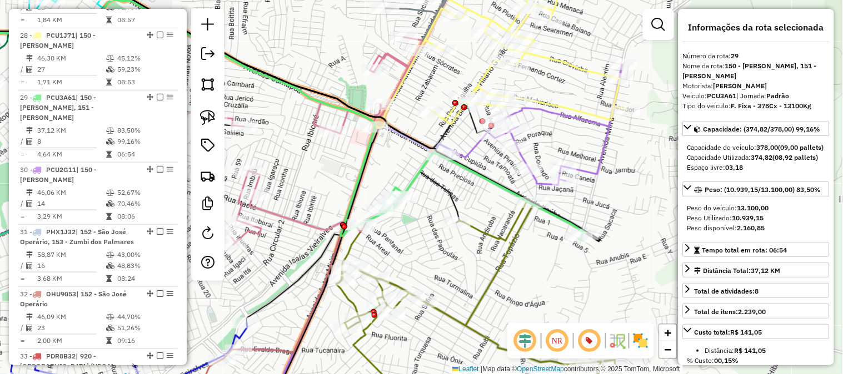
drag, startPoint x: 459, startPoint y: 151, endPoint x: 474, endPoint y: 218, distance: 69.4
click at [474, 218] on div "Janela de atendimento Grade de atendimento Capacidade Transportadoras Veículos …" at bounding box center [421, 187] width 843 height 374
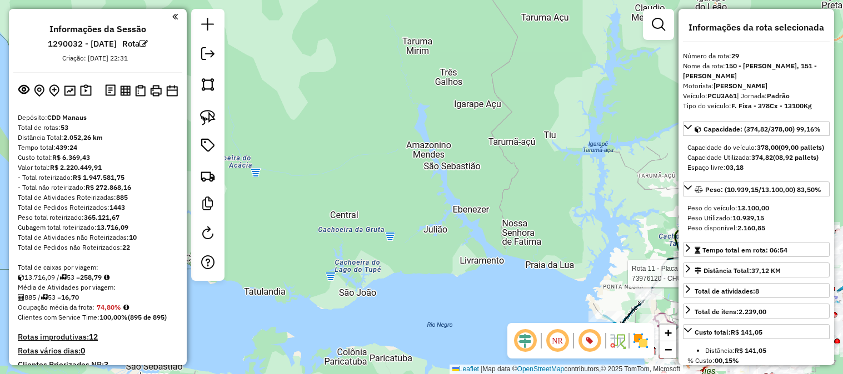
select select "**********"
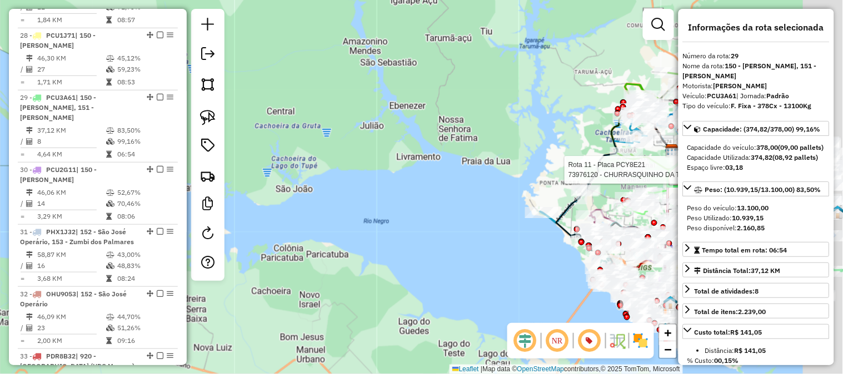
drag, startPoint x: 543, startPoint y: 198, endPoint x: 420, endPoint y: 53, distance: 190.3
click at [439, 66] on div "Rota 11 - Placa PCY8E21 73976120 - CHURRASQUINHO DA TIA Janela de atendimento G…" at bounding box center [421, 187] width 843 height 374
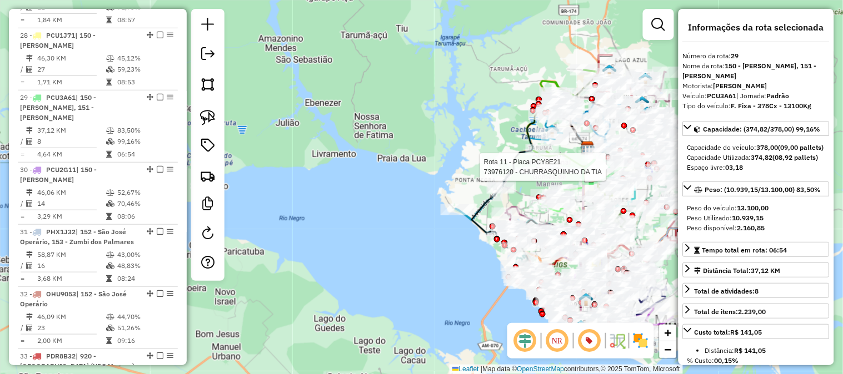
drag, startPoint x: 481, startPoint y: 124, endPoint x: 424, endPoint y: 152, distance: 63.1
click at [424, 152] on div "Rota 11 - Placa PCY8E21 73976120 - CHURRASQUINHO DA TIA Janela de atendimento G…" at bounding box center [421, 187] width 843 height 374
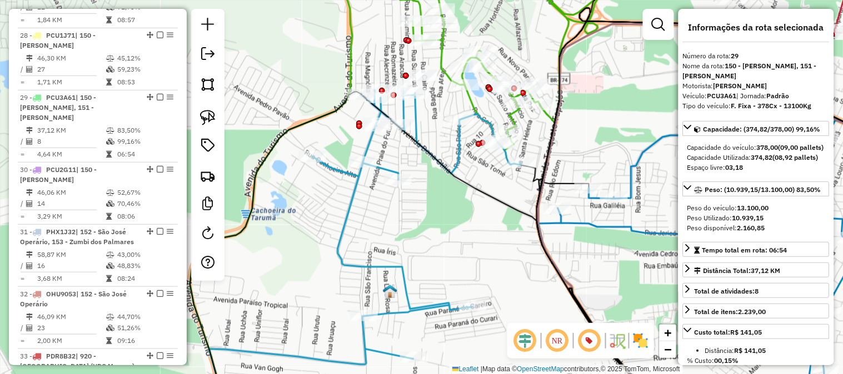
drag, startPoint x: 440, startPoint y: 110, endPoint x: 443, endPoint y: 187, distance: 76.7
click at [442, 186] on div "Rota 11 - Placa PCY8E21 73976120 - CHURRASQUINHO DA TIA Janela de atendimento G…" at bounding box center [421, 187] width 843 height 374
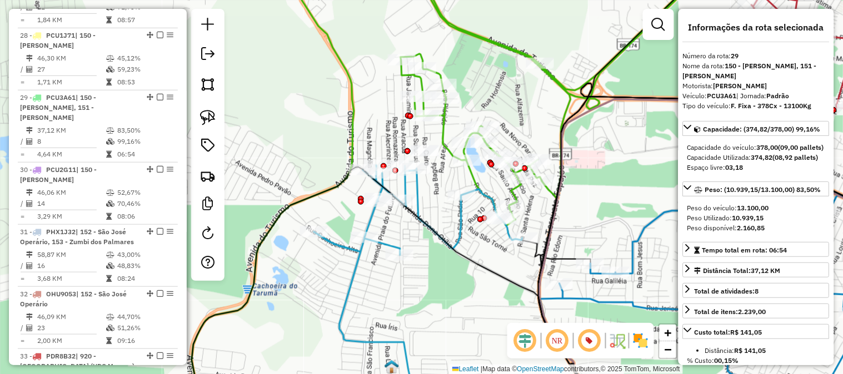
click at [447, 119] on icon at bounding box center [453, 187] width 523 height 449
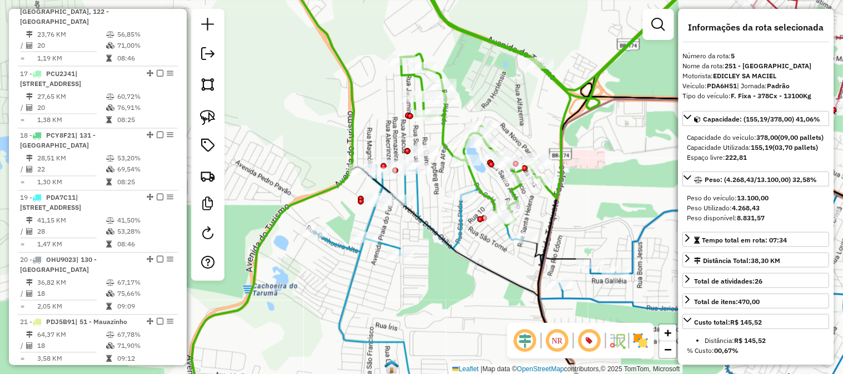
scroll to position [715, 0]
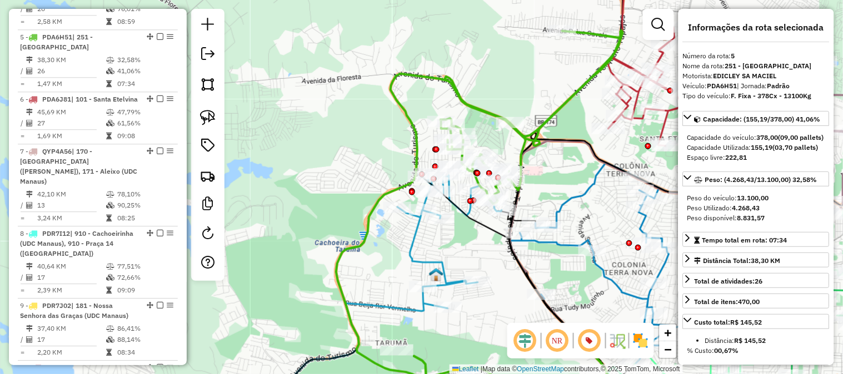
click at [469, 101] on icon at bounding box center [479, 204] width 287 height 347
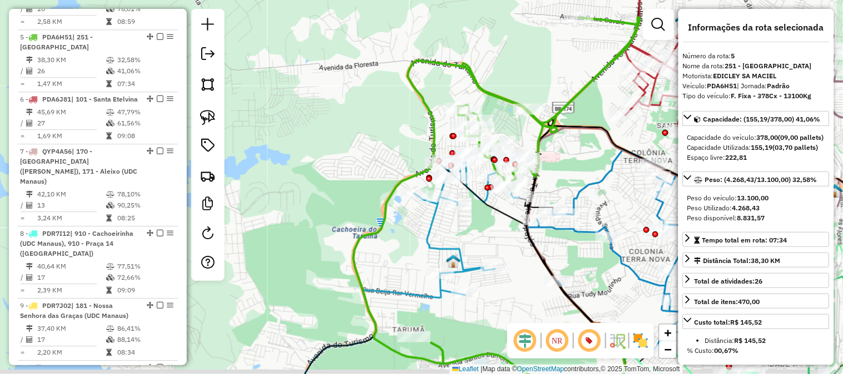
drag, startPoint x: 443, startPoint y: 99, endPoint x: 479, endPoint y: 74, distance: 43.6
click at [478, 75] on div "Janela de atendimento Grade de atendimento Capacidade Transportadoras Veículos …" at bounding box center [421, 187] width 843 height 374
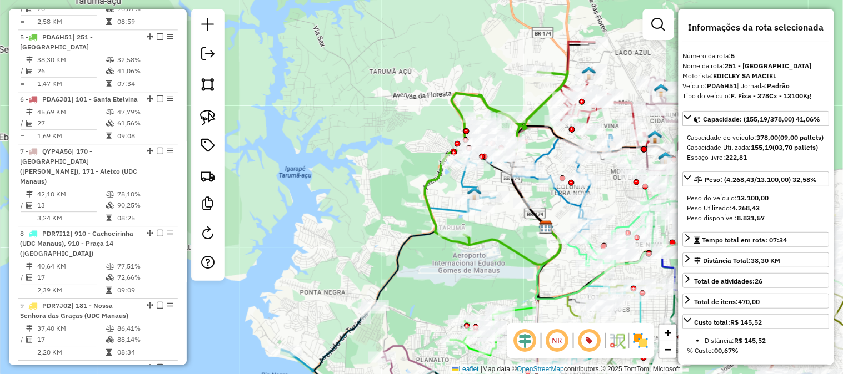
drag, startPoint x: 490, startPoint y: 78, endPoint x: 448, endPoint y: 63, distance: 44.1
click at [468, 72] on div "Rota 5 - Placa PDA6H51 73987146 - [PERSON_NAME] de atendimento Grade de atendim…" at bounding box center [421, 187] width 843 height 374
click at [448, 63] on div "Rota 5 - Placa PDA6H51 73987146 - [PERSON_NAME] de atendimento Grade de atendim…" at bounding box center [421, 187] width 843 height 374
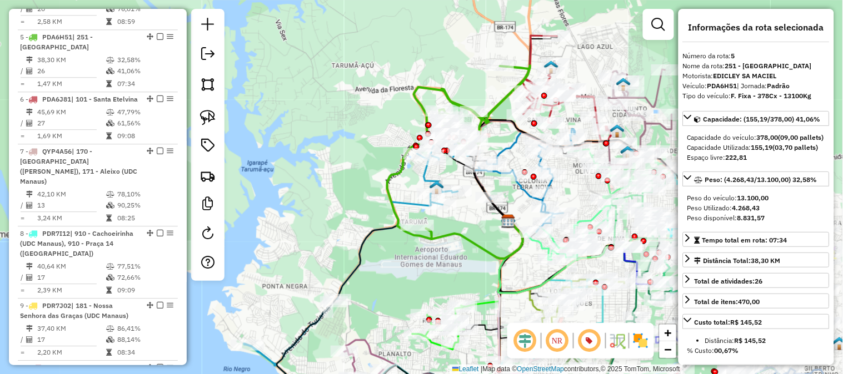
click at [445, 93] on icon at bounding box center [458, 153] width 143 height 174
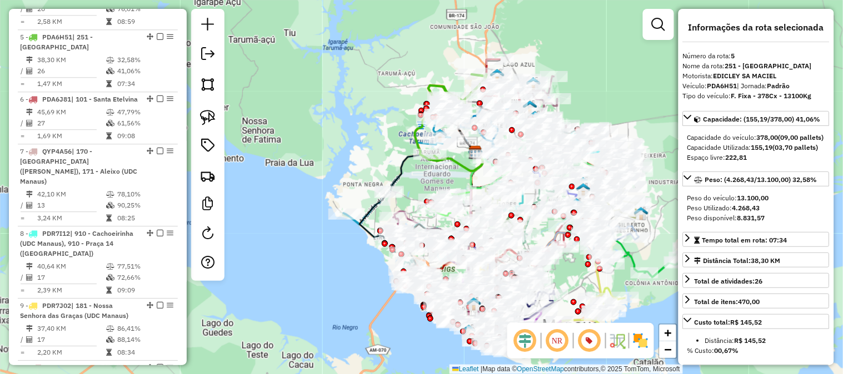
drag, startPoint x: 434, startPoint y: 40, endPoint x: 378, endPoint y: 107, distance: 86.8
click at [378, 107] on div "Janela de atendimento Grade de atendimento Capacidade Transportadoras Veículos …" at bounding box center [421, 187] width 843 height 374
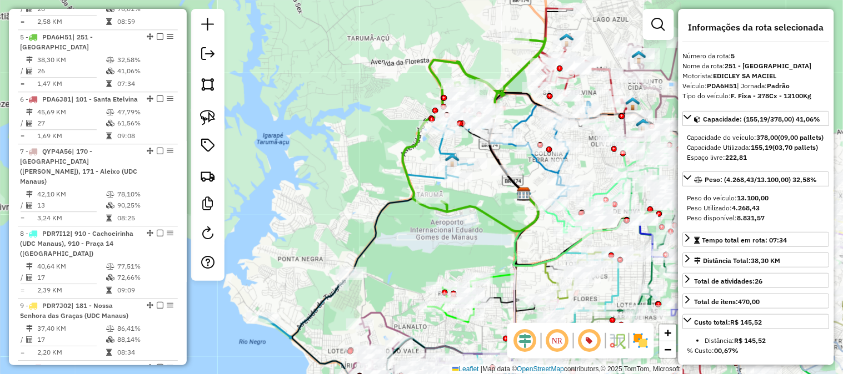
click at [414, 139] on icon at bounding box center [474, 125] width 143 height 174
drag, startPoint x: 414, startPoint y: 139, endPoint x: 408, endPoint y: 141, distance: 6.8
click at [414, 139] on icon at bounding box center [474, 125] width 143 height 174
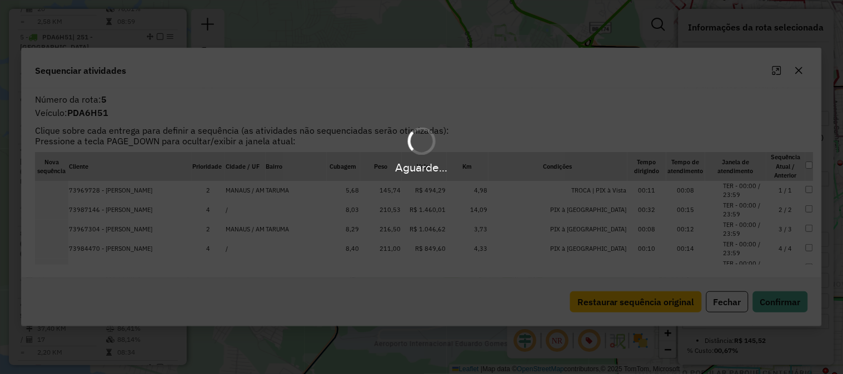
drag, startPoint x: 379, startPoint y: 139, endPoint x: 417, endPoint y: 106, distance: 49.6
click at [401, 119] on div "Aguarde..." at bounding box center [421, 187] width 843 height 374
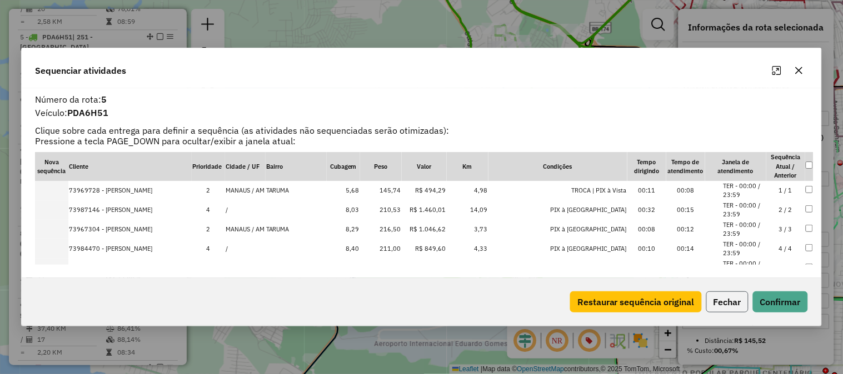
click at [718, 302] on button "Fechar" at bounding box center [727, 302] width 42 height 21
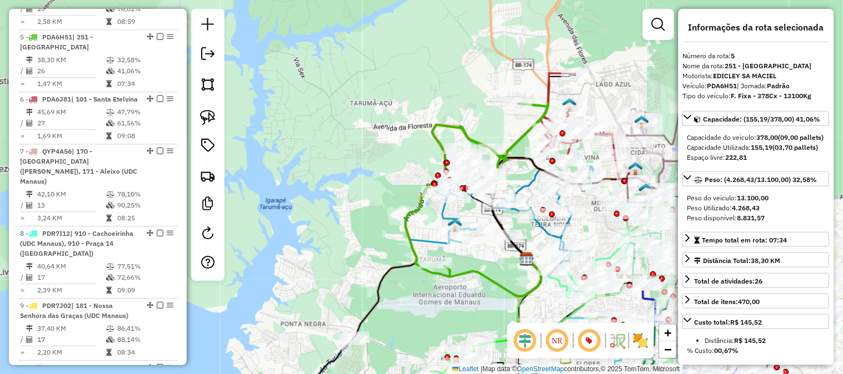
click at [514, 141] on icon at bounding box center [476, 190] width 143 height 174
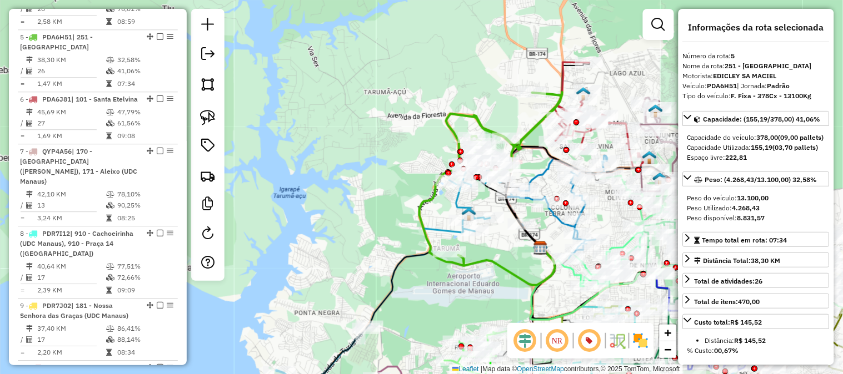
drag, startPoint x: 462, startPoint y: 104, endPoint x: 486, endPoint y: 85, distance: 31.2
click at [486, 85] on div "Janela de atendimento Grade de atendimento Capacidade Transportadoras Veículos …" at bounding box center [421, 187] width 843 height 374
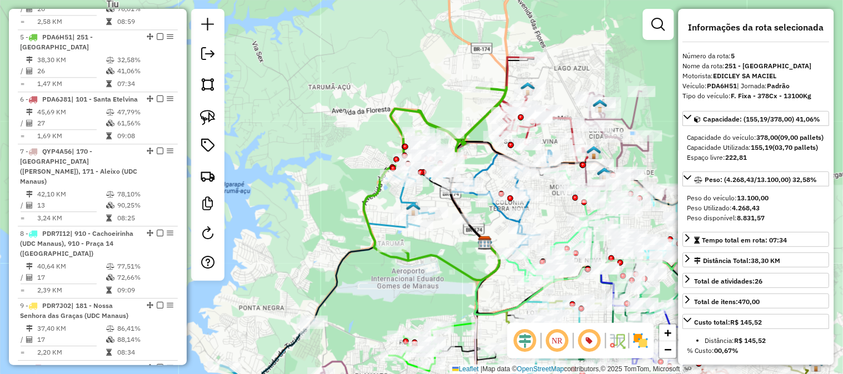
drag, startPoint x: 424, startPoint y: 95, endPoint x: 456, endPoint y: 78, distance: 36.5
click at [442, 86] on div "Janela de atendimento Grade de atendimento Capacidade Transportadoras Veículos …" at bounding box center [421, 187] width 843 height 374
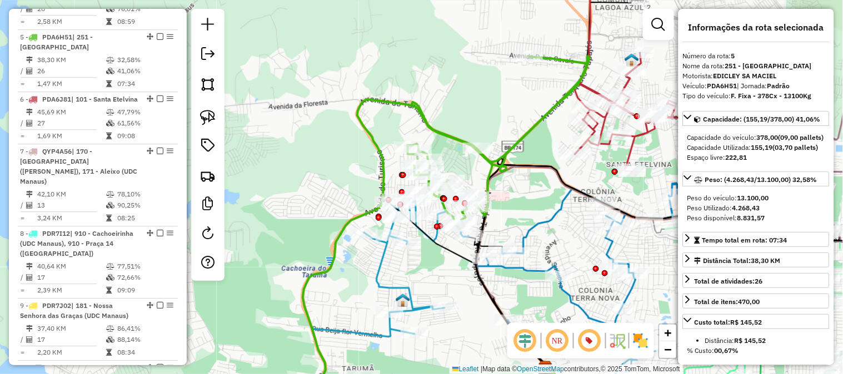
drag, startPoint x: 497, startPoint y: 117, endPoint x: 553, endPoint y: 84, distance: 65.4
click at [553, 84] on div "Janela de atendimento Grade de atendimento Capacidade Transportadoras Veículos …" at bounding box center [421, 187] width 843 height 374
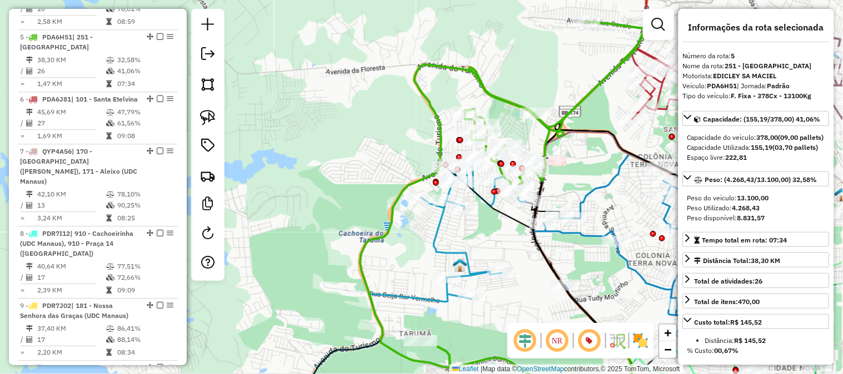
drag, startPoint x: 429, startPoint y: 114, endPoint x: 508, endPoint y: 41, distance: 107.3
click at [502, 46] on icon at bounding box center [503, 194] width 287 height 347
